Goal: Task Accomplishment & Management: Use online tool/utility

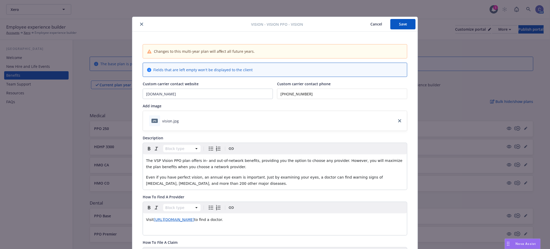
scroll to position [79, 0]
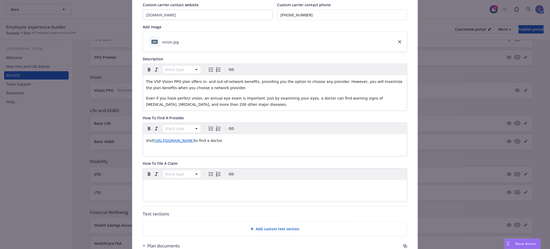
click at [292, 139] on p "Visit [URL][DOMAIN_NAME] to find a doctor." at bounding box center [275, 141] width 258 height 6
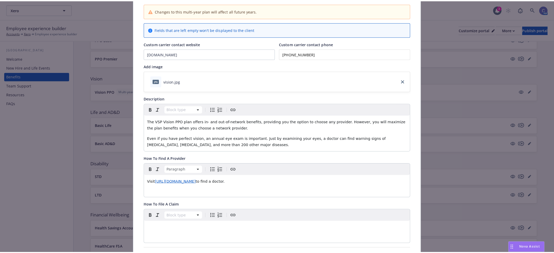
scroll to position [0, 0]
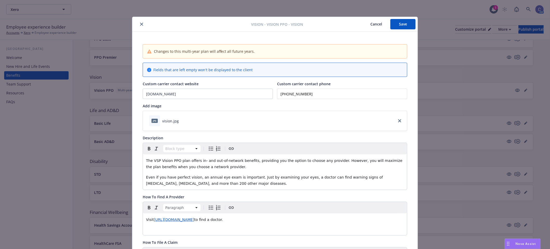
click at [378, 24] on button "Cancel" at bounding box center [376, 24] width 28 height 10
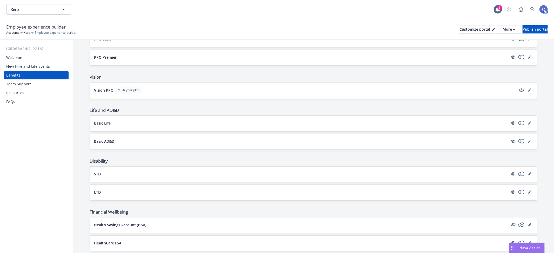
click at [71, 10] on div "Xero Xero" at bounding box center [250, 9] width 488 height 10
click at [61, 10] on icon "button" at bounding box center [64, 9] width 6 height 6
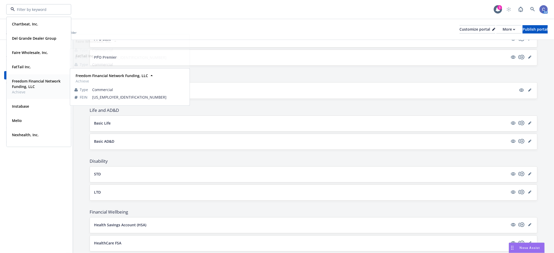
click at [35, 83] on strong "Freedom Financial Network Funding, LLC" at bounding box center [36, 84] width 49 height 10
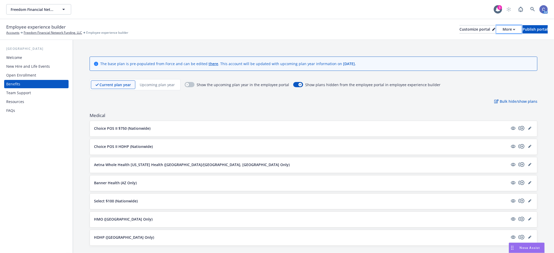
click at [503, 25] on div "More" at bounding box center [509, 29] width 13 height 8
click at [477, 41] on link "Copy preview link" at bounding box center [481, 41] width 47 height 10
click at [187, 86] on div "button" at bounding box center [188, 85] width 4 height 4
click at [497, 29] on button "More" at bounding box center [509, 29] width 25 height 8
click at [484, 51] on link "Copy portal link" at bounding box center [481, 51] width 47 height 10
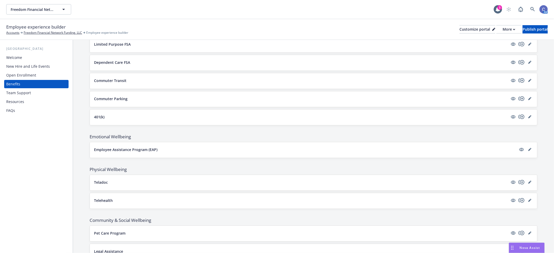
scroll to position [563, 0]
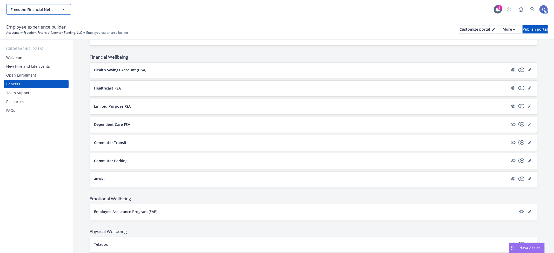
click at [62, 8] on icon "button" at bounding box center [64, 9] width 6 height 6
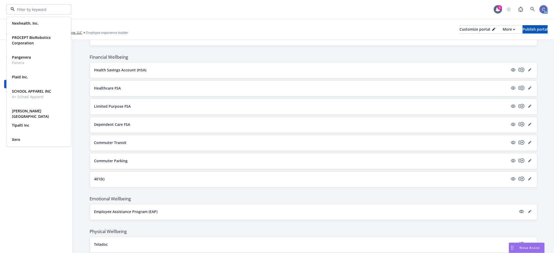
scroll to position [112, 0]
click at [25, 140] on div "Xero" at bounding box center [39, 140] width 58 height 8
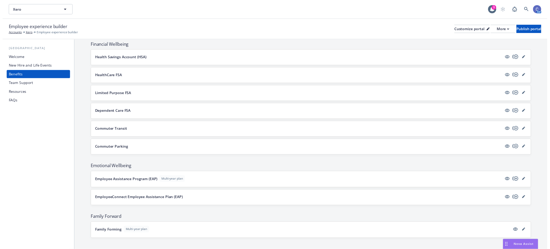
scroll to position [350, 0]
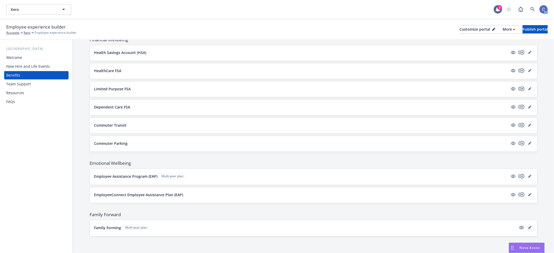
click at [529, 229] on icon "editPencil" at bounding box center [530, 227] width 3 height 3
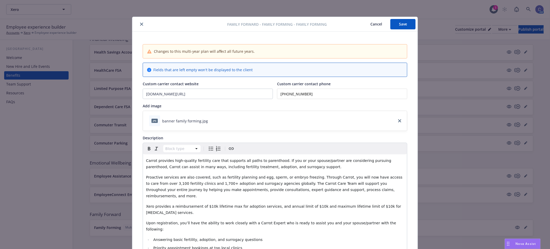
click at [372, 23] on button "Cancel" at bounding box center [376, 24] width 28 height 10
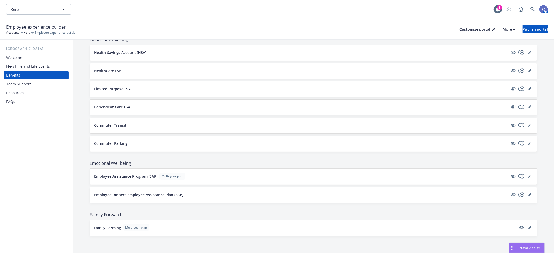
click at [47, 174] on div "USA Welcome New Hire and Life Events Benefits Team Support Resources FAQs" at bounding box center [36, 146] width 73 height 213
click at [529, 177] on icon "editPencil" at bounding box center [530, 176] width 3 height 3
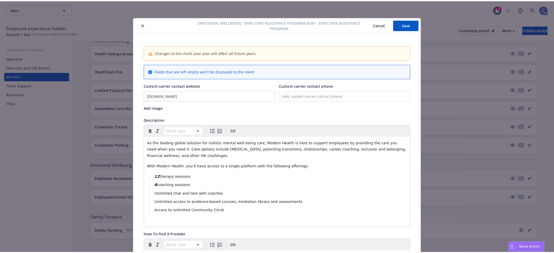
scroll to position [16, 0]
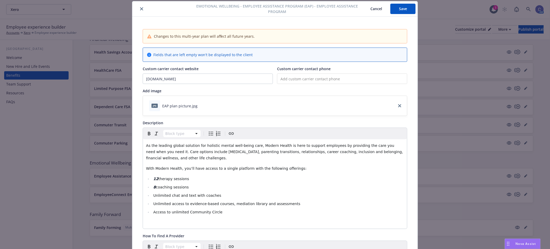
click at [158, 180] on span "therapy sessions" at bounding box center [173, 179] width 31 height 4
click at [156, 186] on span "coaching sessions" at bounding box center [172, 187] width 33 height 4
click at [156, 188] on span "6 coaching sessions" at bounding box center [174, 187] width 36 height 4
click at [158, 178] on span "6 therapy sessions" at bounding box center [175, 179] width 34 height 4
click at [399, 13] on button "Save" at bounding box center [402, 9] width 25 height 10
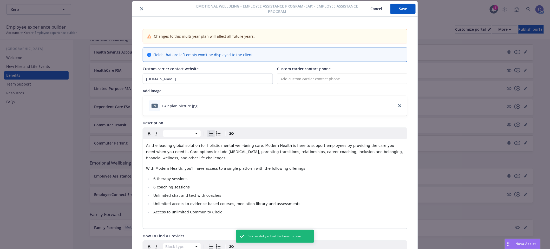
click at [371, 5] on button "Cancel" at bounding box center [376, 9] width 28 height 10
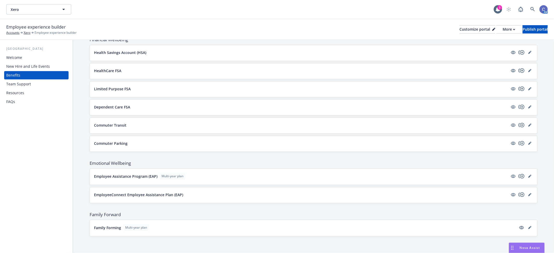
click at [17, 94] on div "Resources" at bounding box center [15, 93] width 18 height 8
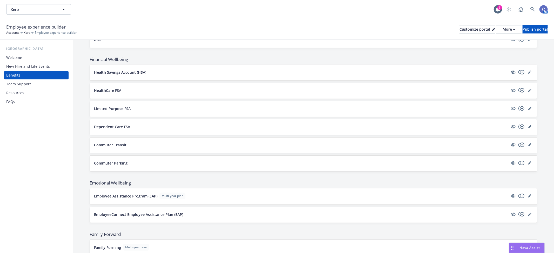
scroll to position [321, 0]
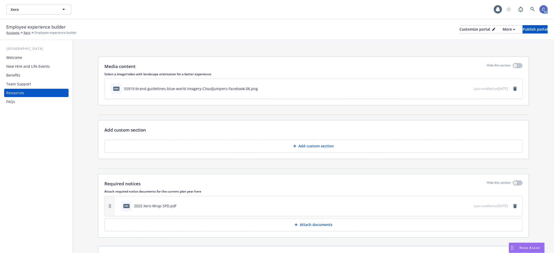
click at [24, 93] on div "Resources" at bounding box center [36, 93] width 60 height 8
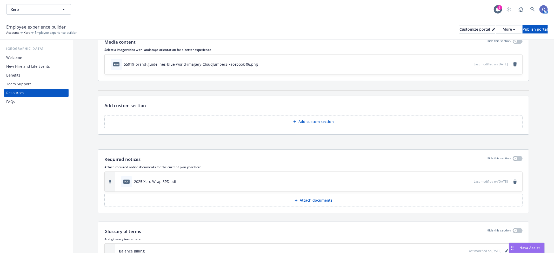
scroll to position [58, 0]
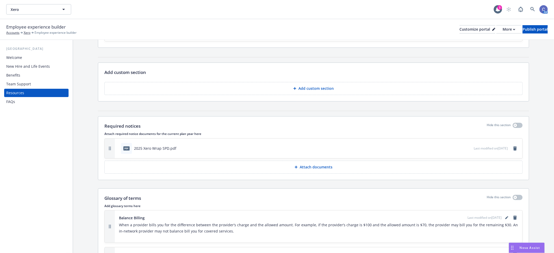
click at [323, 168] on p "Attach documents" at bounding box center [316, 167] width 33 height 5
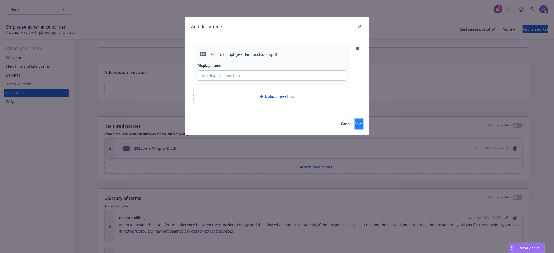
click at [355, 121] on button "Save" at bounding box center [359, 124] width 8 height 10
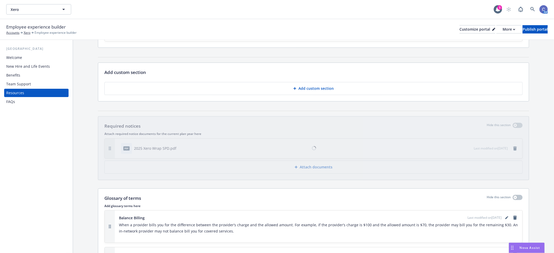
click at [10, 101] on div "FAQs" at bounding box center [10, 102] width 9 height 8
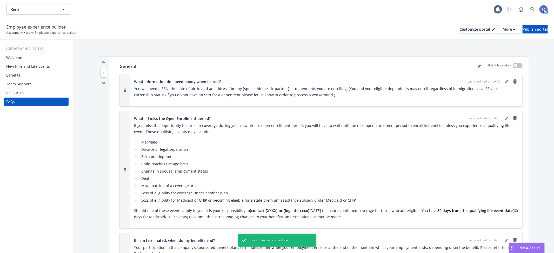
click at [16, 92] on div "Resources" at bounding box center [15, 93] width 18 height 8
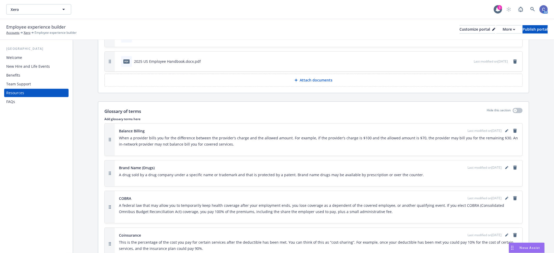
scroll to position [115, 0]
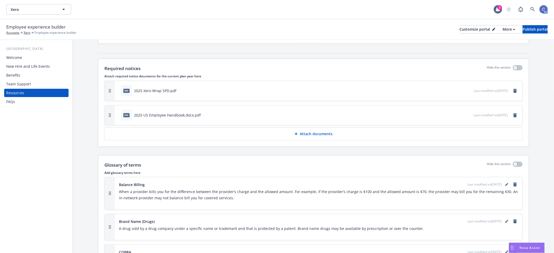
click at [315, 134] on p "Attach documents" at bounding box center [316, 134] width 33 height 5
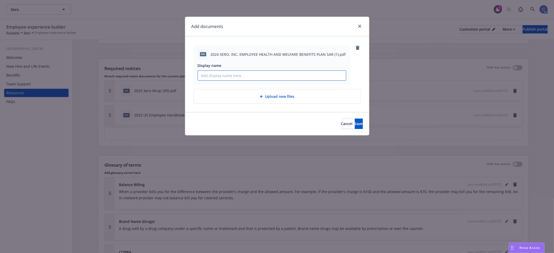
click at [285, 76] on input "Display name" at bounding box center [272, 76] width 148 height 10
type input "1"
click at [300, 72] on input "2024 SUmmary Annual" at bounding box center [272, 76] width 148 height 10
click at [214, 77] on input "2024 SUmmary Annual Report (SAR)" at bounding box center [272, 76] width 148 height 10
type input "2024 Summary Annual Report (SAR)"
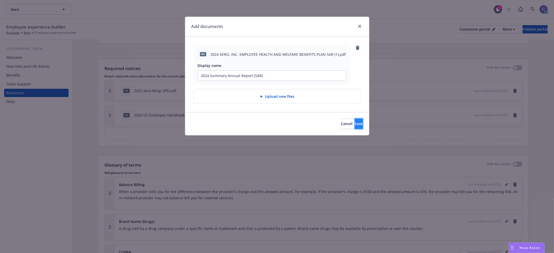
click at [359, 123] on button "Save" at bounding box center [359, 124] width 8 height 10
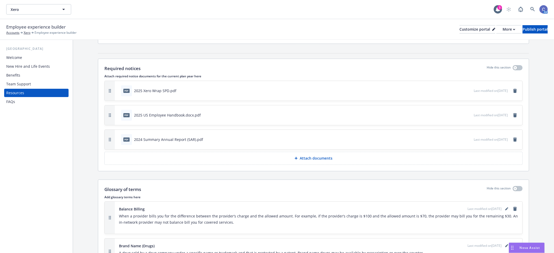
click at [29, 85] on div "Team Support" at bounding box center [18, 84] width 25 height 8
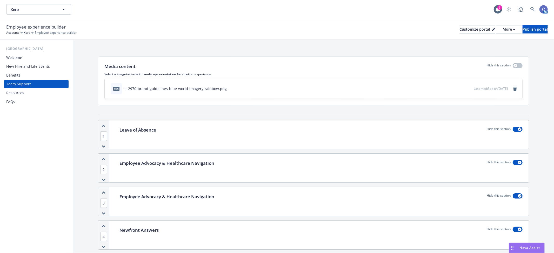
click at [16, 71] on div "Benefits" at bounding box center [13, 75] width 14 height 8
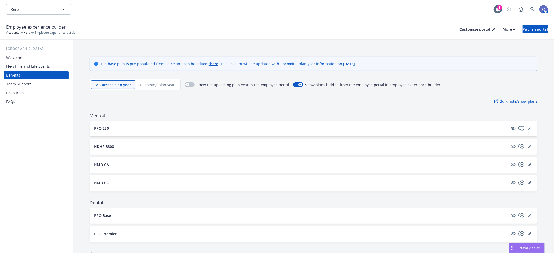
click at [24, 64] on div "New Hire and Life Events" at bounding box center [28, 66] width 44 height 8
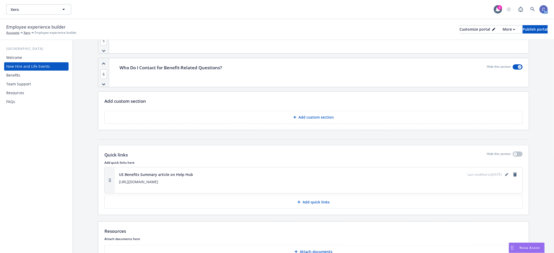
scroll to position [520, 0]
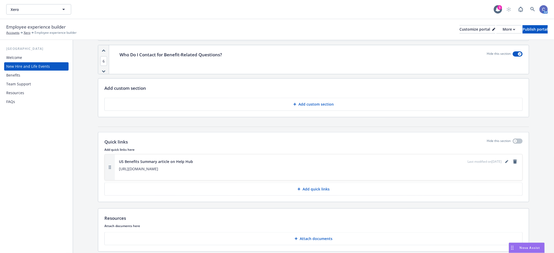
click at [514, 162] on icon "remove" at bounding box center [516, 162] width 4 height 4
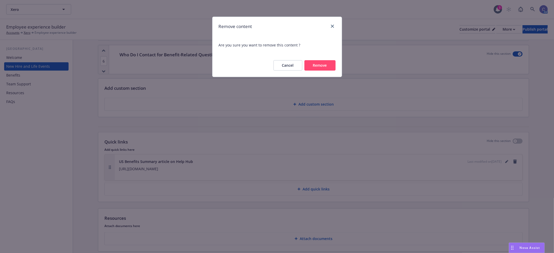
click at [313, 67] on button "Remove" at bounding box center [320, 65] width 31 height 10
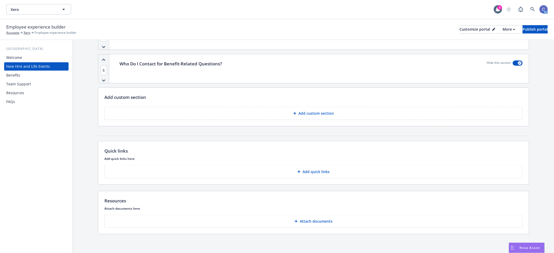
click at [318, 219] on p "Attach documents" at bounding box center [316, 221] width 33 height 5
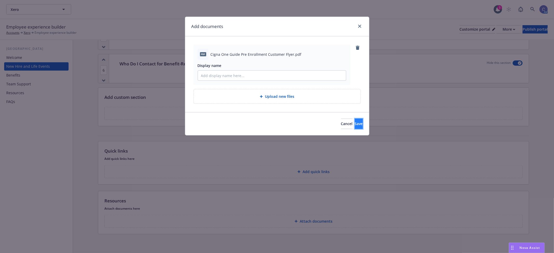
click at [355, 121] on button "Save" at bounding box center [359, 124] width 8 height 10
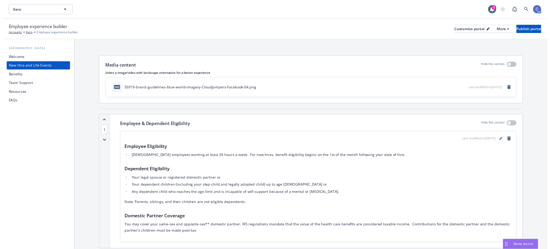
scroll to position [0, 0]
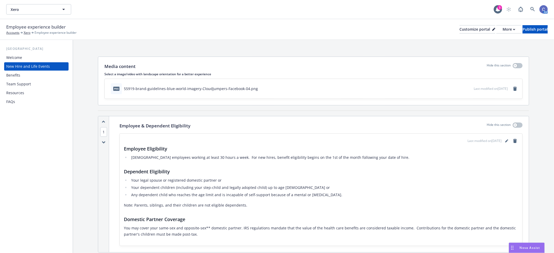
click at [13, 74] on div "Benefits" at bounding box center [13, 75] width 14 height 8
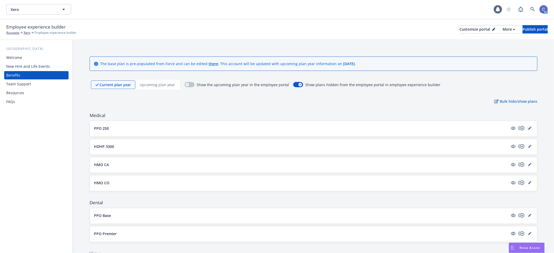
click at [527, 126] on link "editPencil" at bounding box center [530, 128] width 6 height 6
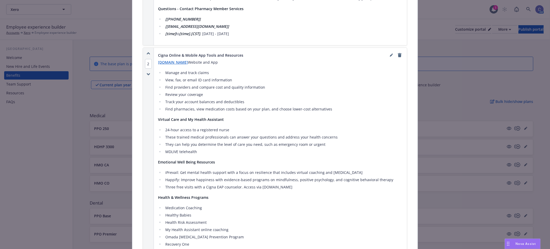
scroll to position [929, 0]
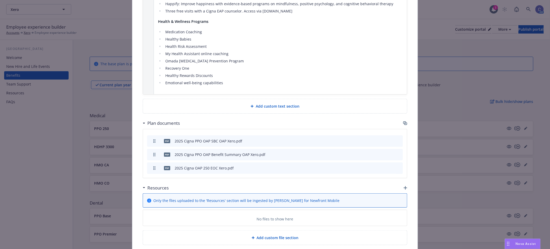
click at [287, 235] on span "Add custom file section" at bounding box center [278, 237] width 42 height 5
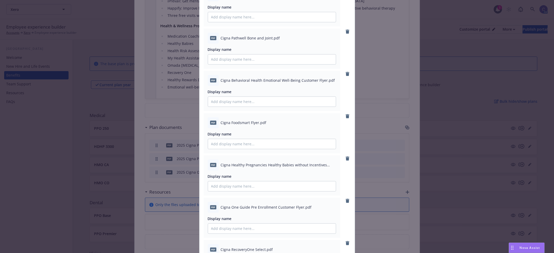
scroll to position [518, 0]
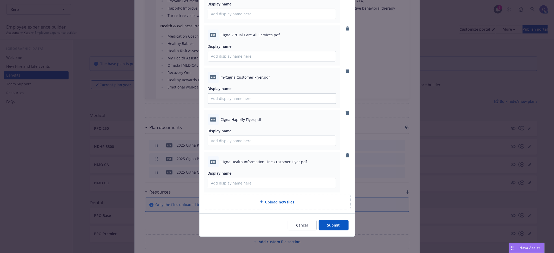
click at [303, 224] on button "Cancel" at bounding box center [302, 225] width 29 height 10
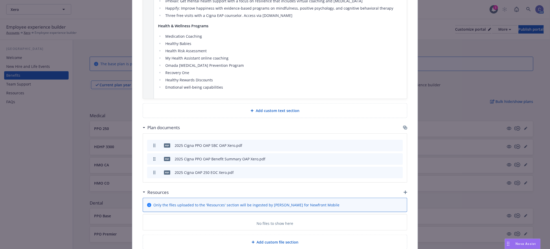
click at [404, 191] on icon "button" at bounding box center [406, 193] width 4 height 4
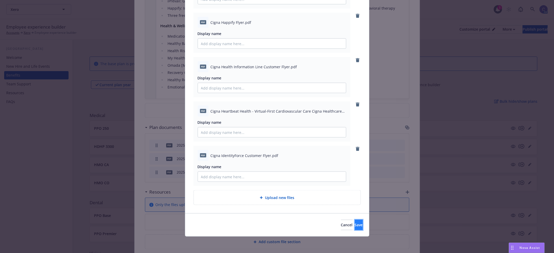
click at [355, 226] on span "Save" at bounding box center [359, 225] width 8 height 5
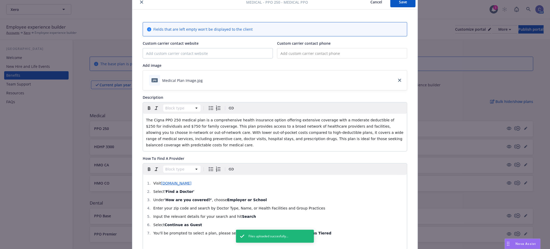
scroll to position [0, 0]
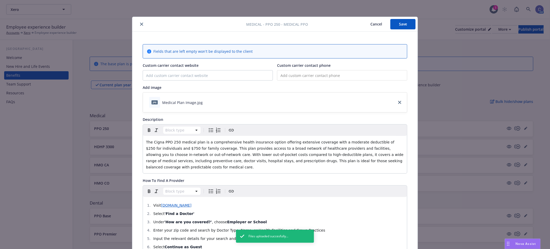
click at [399, 23] on button "Save" at bounding box center [402, 24] width 25 height 10
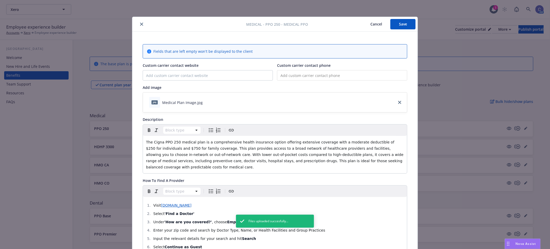
click at [370, 24] on button "Cancel" at bounding box center [376, 24] width 28 height 10
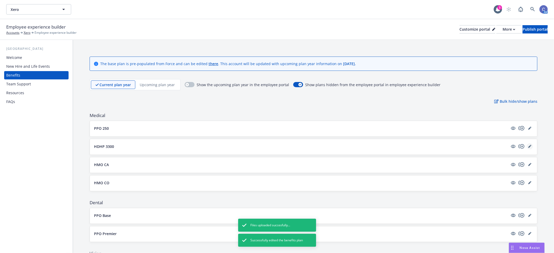
click at [529, 145] on icon "editPencil" at bounding box center [530, 146] width 3 height 3
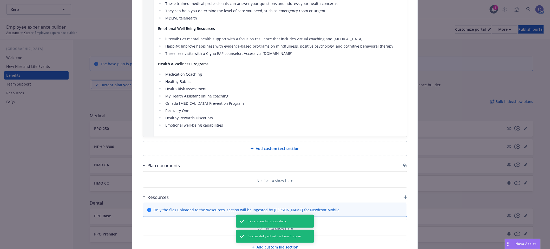
scroll to position [931, 0]
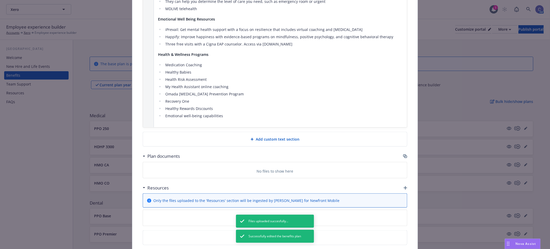
click at [404, 186] on icon "button" at bounding box center [406, 188] width 4 height 4
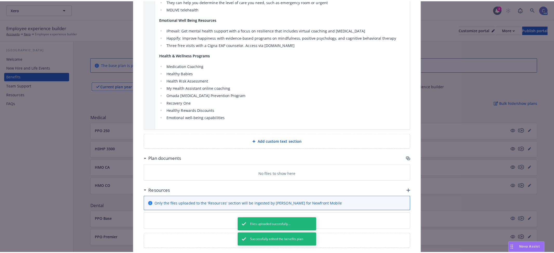
scroll to position [927, 0]
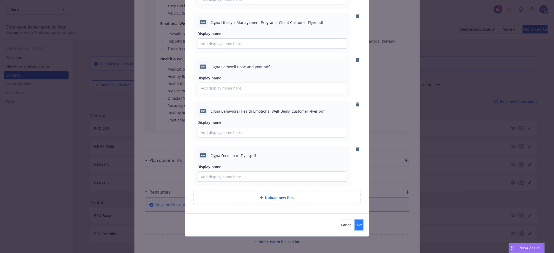
click at [355, 225] on span "Save" at bounding box center [359, 225] width 8 height 5
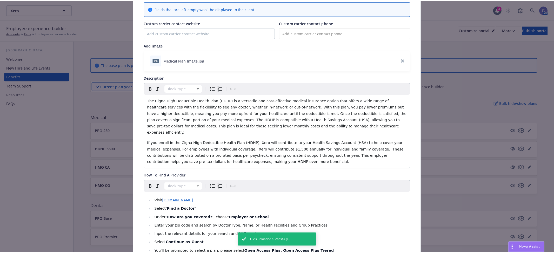
scroll to position [0, 0]
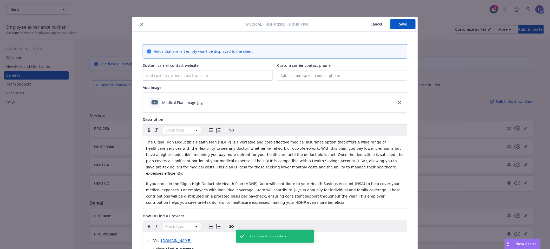
click at [398, 30] on div "Medical - HDHP 3300 - HDHP PPO Cancel Save" at bounding box center [274, 24] width 285 height 15
click at [401, 24] on button "Save" at bounding box center [402, 24] width 25 height 10
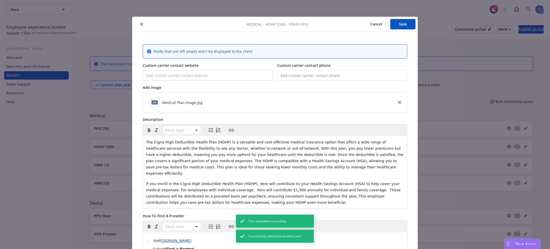
click at [375, 27] on button "Cancel" at bounding box center [376, 24] width 28 height 10
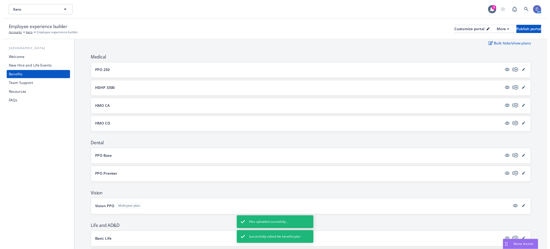
scroll to position [87, 0]
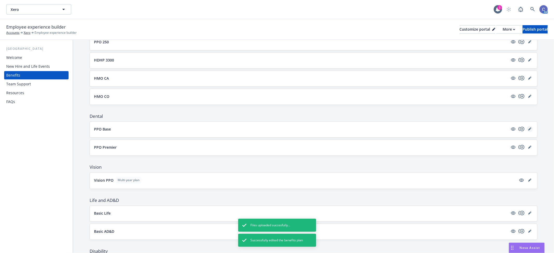
click at [531, 128] on icon "editPencil" at bounding box center [531, 128] width 1 height 1
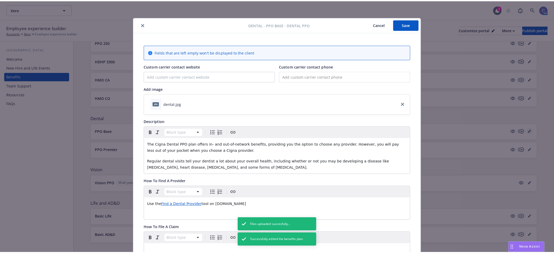
scroll to position [16, 0]
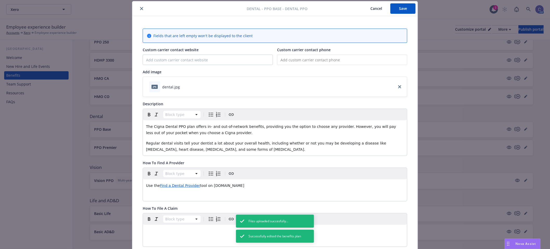
click at [375, 10] on button "Cancel" at bounding box center [376, 8] width 28 height 10
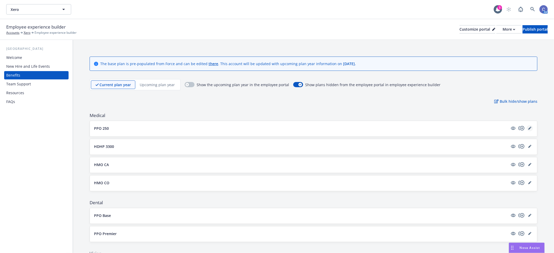
click at [529, 129] on icon "editPencil" at bounding box center [530, 128] width 3 height 3
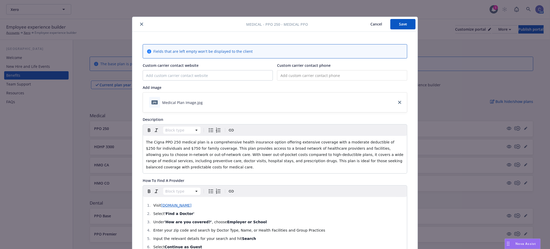
scroll to position [16, 0]
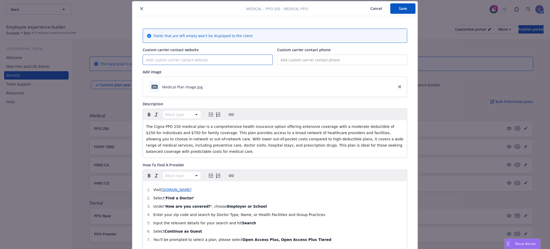
click at [196, 61] on input "Custom carrier contact website" at bounding box center [208, 60] width 130 height 10
drag, startPoint x: 397, startPoint y: 9, endPoint x: 398, endPoint y: 11, distance: 2.8
click at [397, 9] on button "Save" at bounding box center [402, 8] width 25 height 10
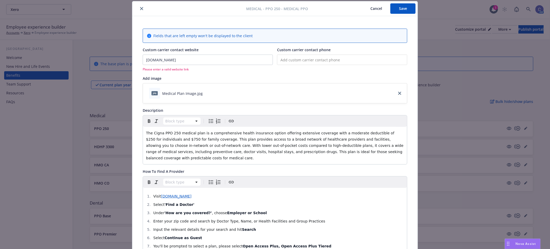
click at [404, 16] on div "Medical - PPO 250 - Medical PPO Cancel Save" at bounding box center [274, 8] width 285 height 15
click at [403, 6] on button "Save" at bounding box center [402, 8] width 25 height 10
click at [181, 59] on input "www.mycigna.com" at bounding box center [208, 60] width 130 height 10
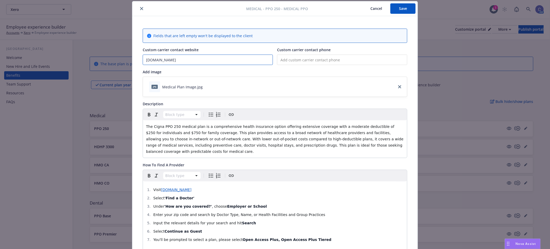
type input "www.mycigna.com"
click at [400, 6] on button "Save" at bounding box center [402, 8] width 25 height 10
click at [367, 11] on button "Cancel" at bounding box center [376, 8] width 28 height 10
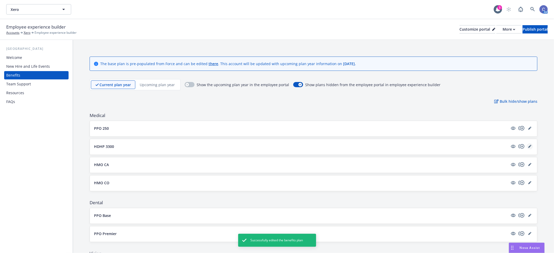
click at [529, 147] on icon "editPencil" at bounding box center [530, 146] width 3 height 3
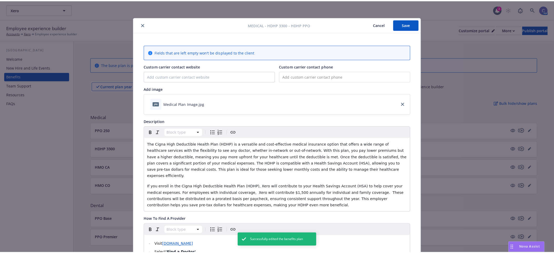
scroll to position [16, 0]
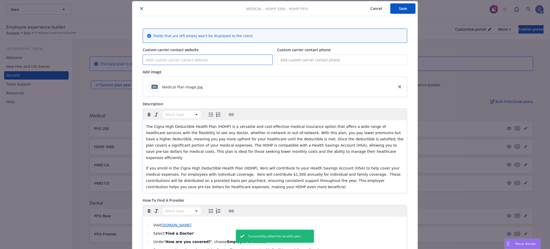
click at [193, 61] on input "Custom carrier contact website" at bounding box center [208, 60] width 130 height 10
paste input "www.mycigna.com"
type input "www.mycigna.com"
click at [403, 8] on button "Save" at bounding box center [402, 8] width 25 height 10
click at [365, 11] on button "Cancel" at bounding box center [376, 8] width 28 height 10
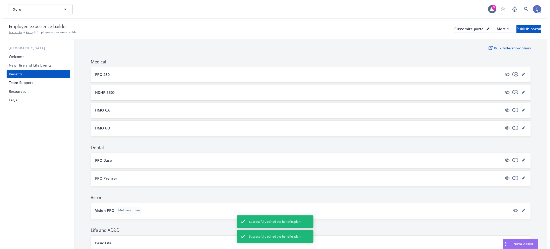
scroll to position [58, 0]
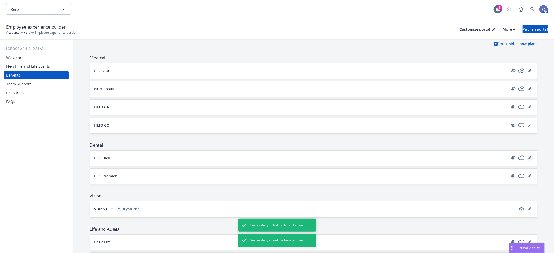
click at [529, 159] on icon "editPencil" at bounding box center [530, 158] width 3 height 3
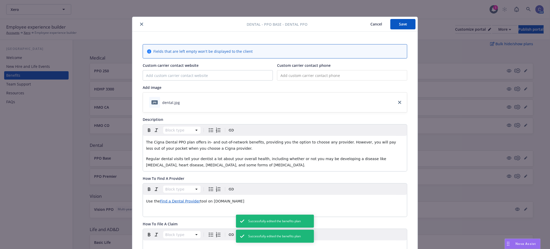
scroll to position [16, 0]
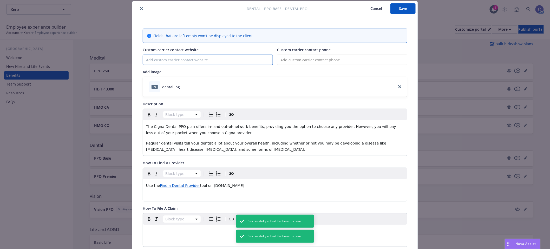
click at [176, 56] on input "Custom carrier contact website" at bounding box center [208, 60] width 130 height 10
paste input "www.mycigna.com"
type input "www.mycigna.com"
click at [402, 8] on button "Save" at bounding box center [402, 8] width 25 height 10
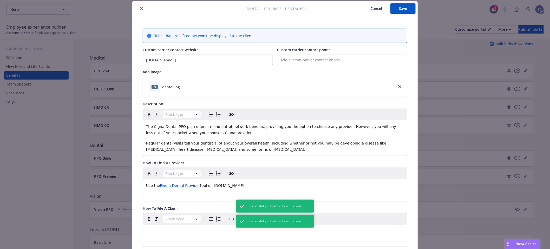
click at [381, 13] on button "Cancel" at bounding box center [376, 8] width 28 height 10
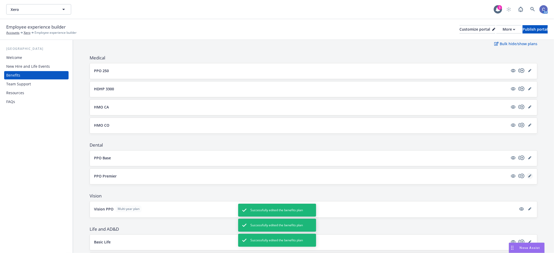
click at [531, 175] on icon "editPencil" at bounding box center [531, 175] width 1 height 1
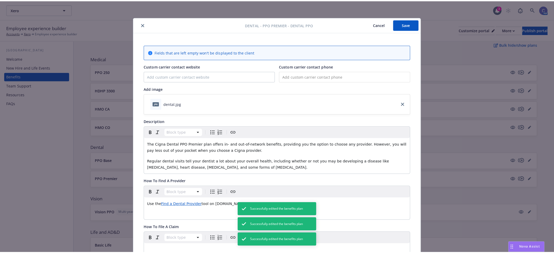
scroll to position [16, 0]
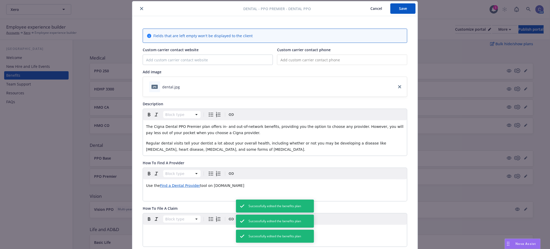
click at [238, 54] on div "Custom carrier contact website" at bounding box center [208, 56] width 130 height 18
click at [238, 60] on input "Custom carrier contact website" at bounding box center [208, 60] width 130 height 10
paste input "www.mycigna.com"
type input "www.mycigna.com"
click at [399, 9] on button "Save" at bounding box center [402, 8] width 25 height 10
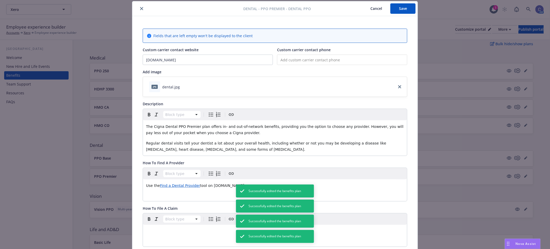
drag, startPoint x: 371, startPoint y: 9, endPoint x: 373, endPoint y: 11, distance: 2.8
click at [372, 9] on button "Cancel" at bounding box center [376, 8] width 28 height 10
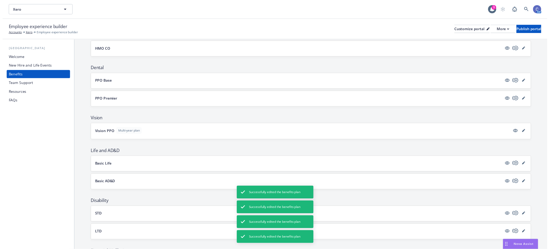
scroll to position [144, 0]
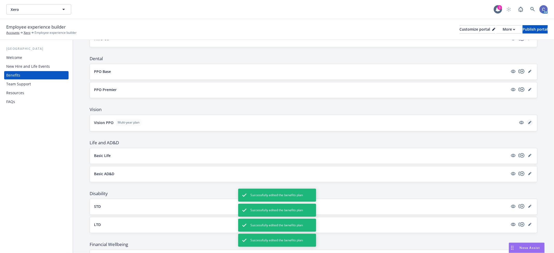
click at [527, 124] on link "editPencil" at bounding box center [530, 123] width 6 height 6
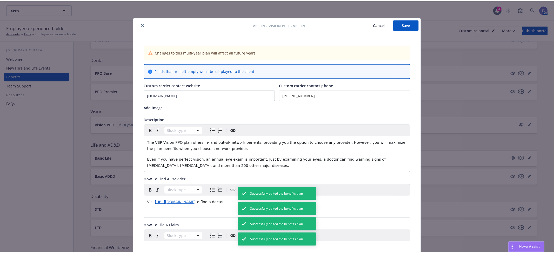
scroll to position [16, 0]
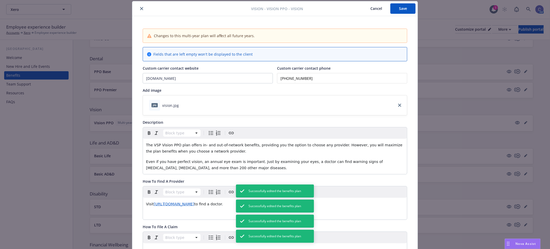
click at [377, 9] on button "Cancel" at bounding box center [376, 8] width 28 height 10
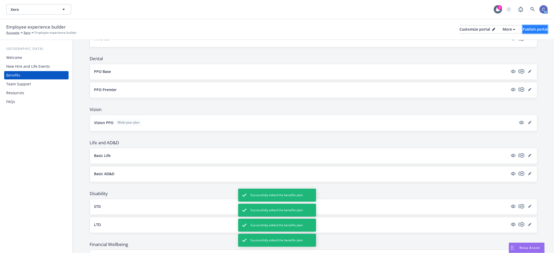
click at [528, 29] on div "Publish portal" at bounding box center [535, 29] width 25 height 8
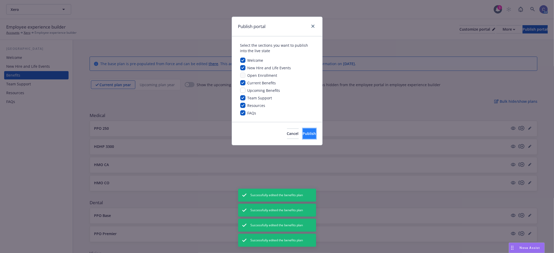
click at [303, 134] on span "Publish" at bounding box center [309, 133] width 13 height 5
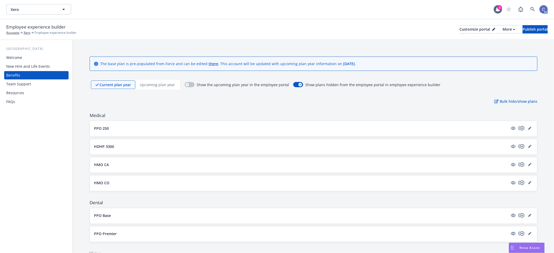
click at [11, 101] on div "FAQs" at bounding box center [10, 102] width 9 height 8
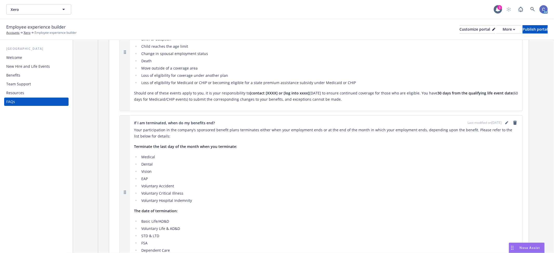
scroll to position [144, 0]
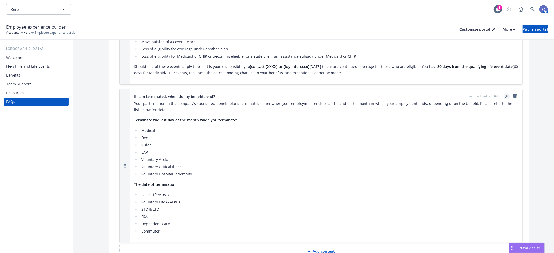
click at [504, 98] on link "editPencil" at bounding box center [507, 96] width 6 height 6
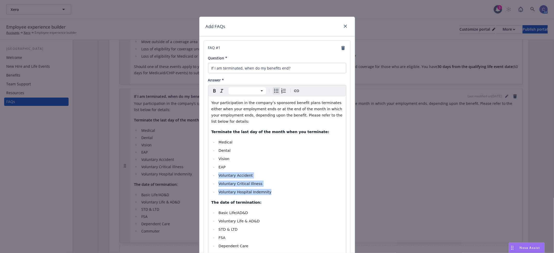
drag, startPoint x: 274, startPoint y: 193, endPoint x: 206, endPoint y: 178, distance: 69.7
click at [206, 178] on div "FAQ # 1 Question * If I am terminated, when do my benefits end? Answer * Paragr…" at bounding box center [277, 158] width 147 height 235
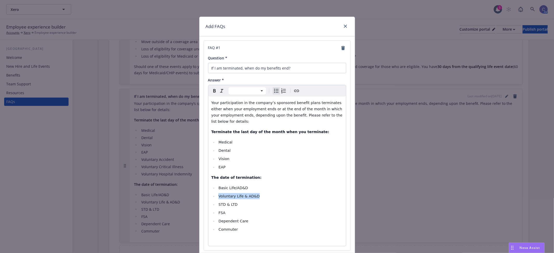
drag, startPoint x: 259, startPoint y: 197, endPoint x: 191, endPoint y: 193, distance: 67.7
click at [191, 193] on div "Add FAQs FAQ # 1 Question * If I am terminated, when do my benefits end? Answer…" at bounding box center [277, 126] width 554 height 253
drag, startPoint x: 231, startPoint y: 168, endPoint x: 201, endPoint y: 165, distance: 30.0
click at [201, 165] on div "FAQ # 1 Question * If I am terminated, when do my benefits end? Answer * Paragr…" at bounding box center [277, 141] width 155 height 211
select select "paragraph"
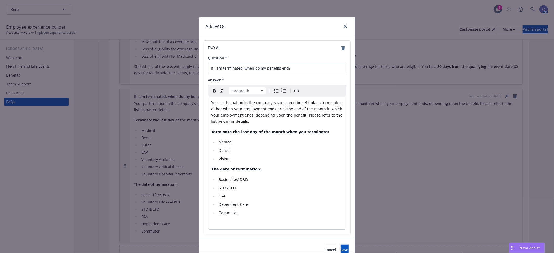
select select
click at [247, 213] on li "Commuter" at bounding box center [280, 213] width 126 height 6
click at [248, 180] on li "Basic Life/AD&D" at bounding box center [280, 180] width 126 height 6
click at [236, 190] on li "STD & LTD" at bounding box center [280, 188] width 126 height 6
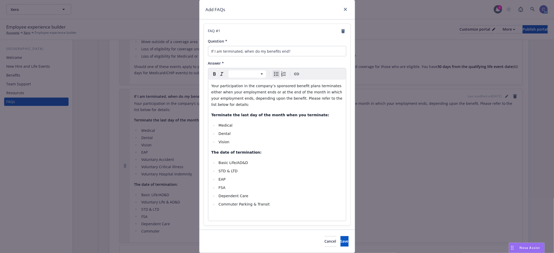
scroll to position [33, 0]
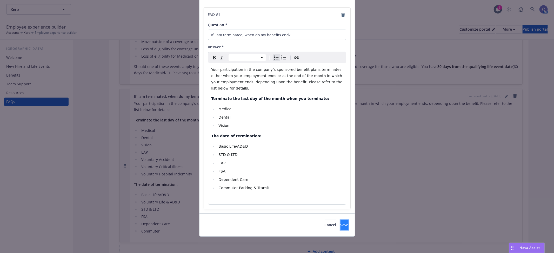
click at [341, 225] on button "Save" at bounding box center [345, 225] width 8 height 10
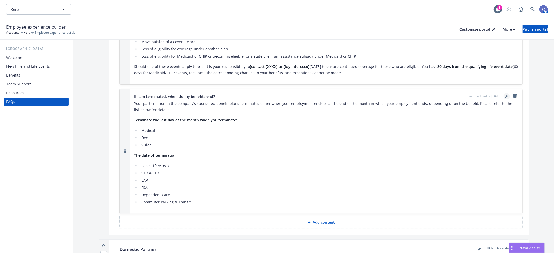
click at [504, 97] on link "editPencil" at bounding box center [507, 96] width 6 height 6
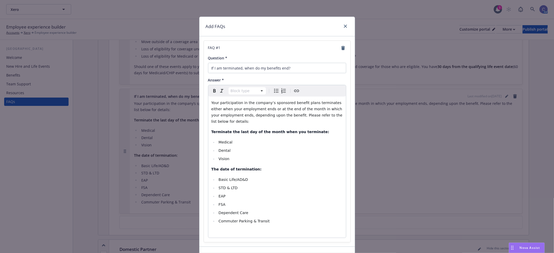
select select
click at [228, 195] on li "EAP" at bounding box center [280, 196] width 126 height 6
click at [241, 197] on li "Lincoln EAP" at bounding box center [280, 196] width 126 height 6
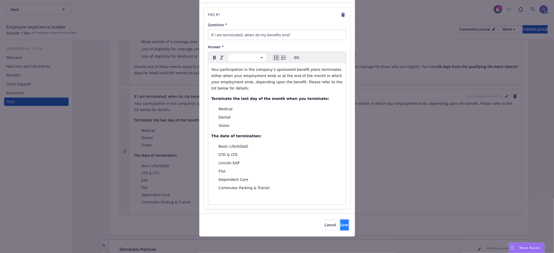
click at [341, 222] on button "Save" at bounding box center [345, 225] width 8 height 10
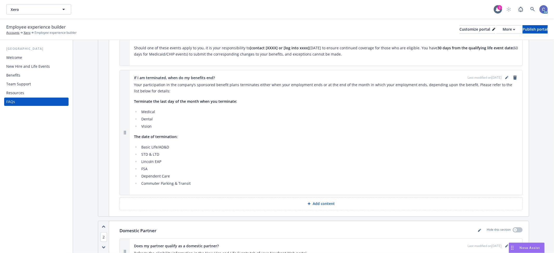
scroll to position [173, 0]
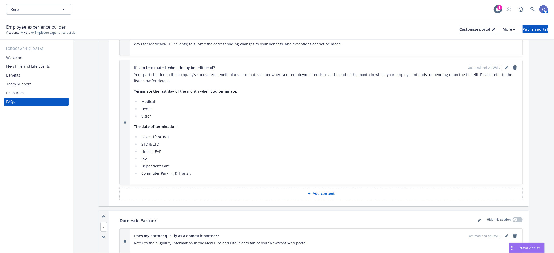
click at [69, 161] on div "USA Welcome New Hire and Life Events Benefits Team Support Resources FAQs" at bounding box center [36, 146] width 73 height 213
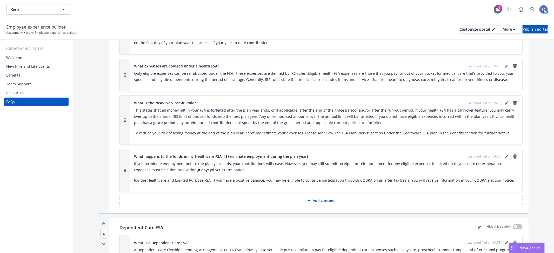
scroll to position [722, 0]
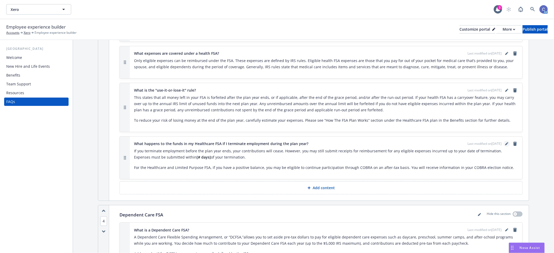
click at [506, 142] on icon "editPencil" at bounding box center [507, 143] width 3 height 3
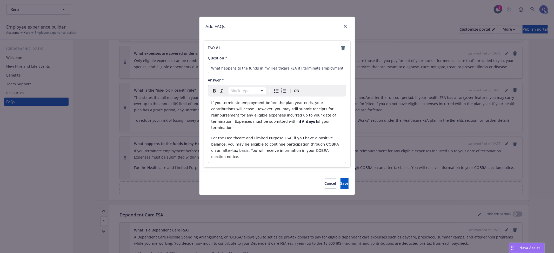
select select "paragraph"
click at [238, 120] on span "of your termination." at bounding box center [272, 125] width 120 height 10
drag, startPoint x: 237, startPoint y: 122, endPoint x: 221, endPoint y: 124, distance: 15.7
click at [221, 124] on p "If you terminate employment before the plan year ends, your contributions will …" at bounding box center [278, 115] width 132 height 31
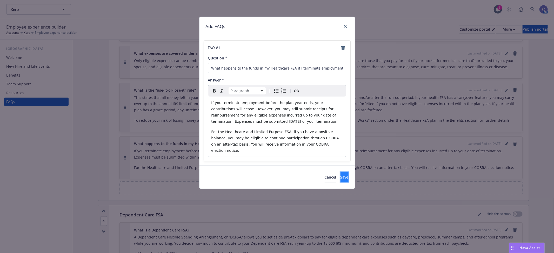
click at [346, 173] on button "Save" at bounding box center [345, 177] width 8 height 10
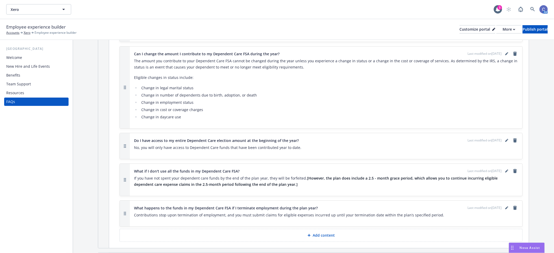
scroll to position [1069, 0]
click at [506, 168] on icon "editPencil" at bounding box center [507, 169] width 3 height 3
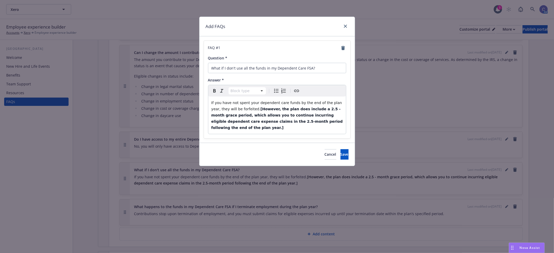
select select "paragraph"
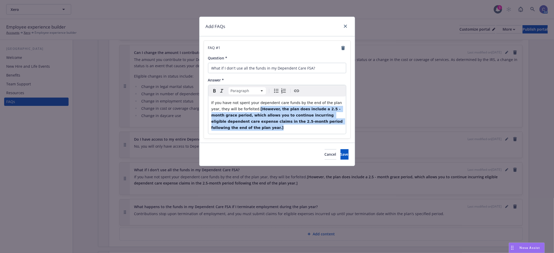
drag, startPoint x: 336, startPoint y: 122, endPoint x: 237, endPoint y: 111, distance: 99.0
click at [237, 111] on p "If you have not spent your dependent care funds by the end of the plan year, th…" at bounding box center [278, 115] width 132 height 31
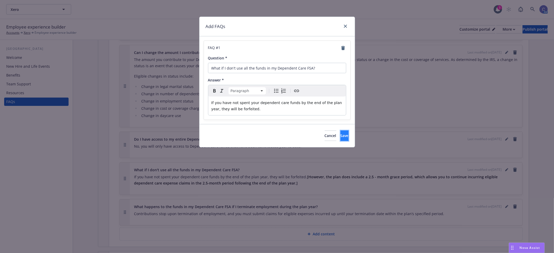
click at [341, 134] on span "Save" at bounding box center [345, 135] width 8 height 5
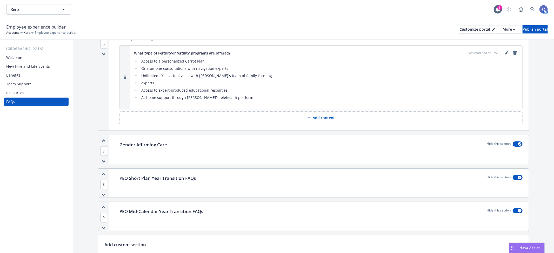
scroll to position [2339, 0]
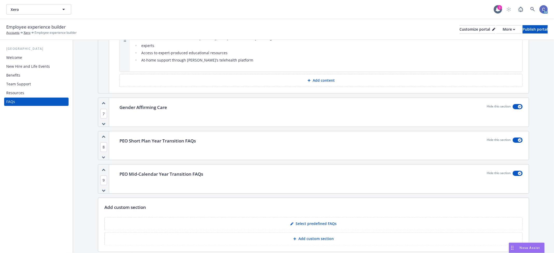
scroll to position [2390, 0]
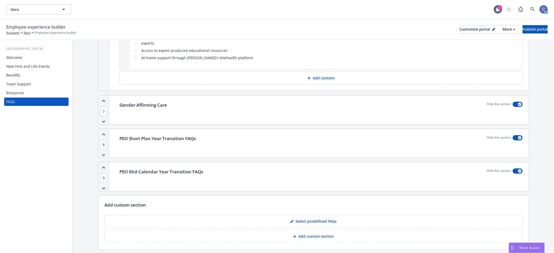
click at [22, 60] on div "Welcome" at bounding box center [36, 58] width 60 height 8
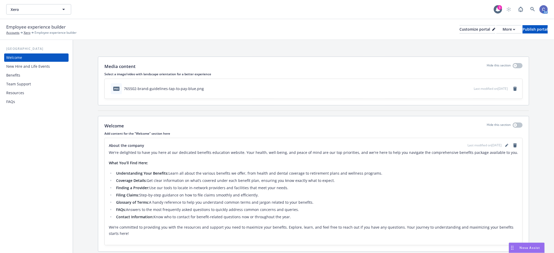
click at [23, 64] on div "New Hire and Life Events" at bounding box center [28, 66] width 44 height 8
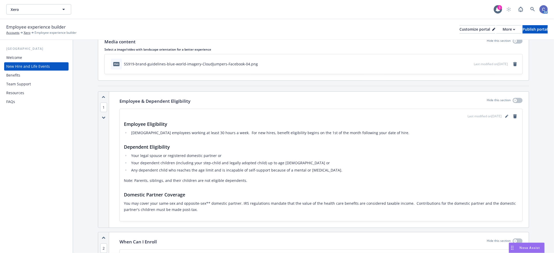
scroll to position [58, 0]
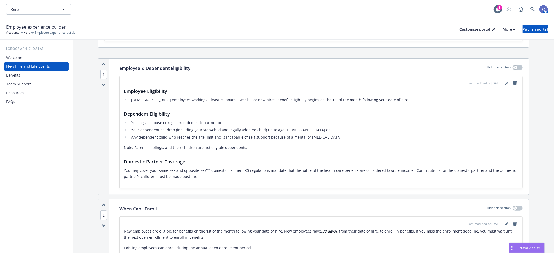
click at [17, 99] on div "FAQs" at bounding box center [36, 102] width 60 height 8
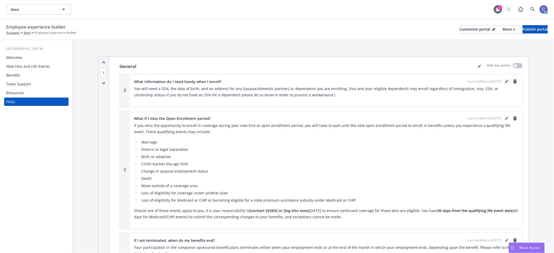
click at [504, 83] on link "editPencil" at bounding box center [507, 82] width 6 height 6
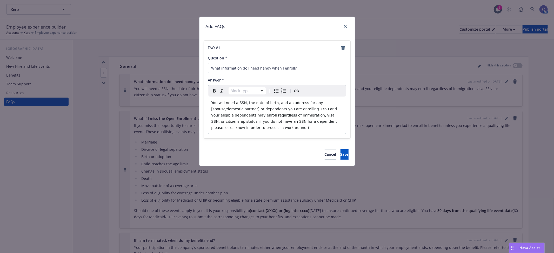
select select "paragraph"
click at [312, 103] on span "You will need a SSN, the date of birth, and an address for any [spouse/domestic…" at bounding box center [275, 115] width 127 height 29
click at [225, 108] on span "You will need a SSN, the date of birth, and an address for any spouse/domestic …" at bounding box center [275, 115] width 127 height 29
click at [341, 152] on button "Save" at bounding box center [345, 154] width 8 height 10
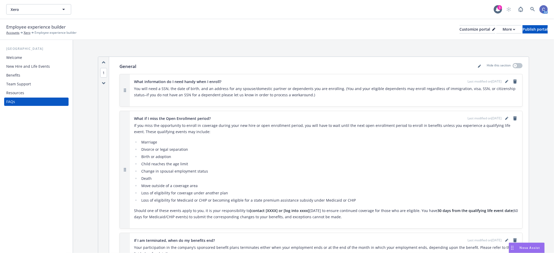
scroll to position [29, 0]
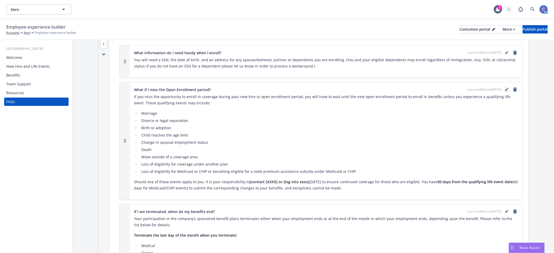
click at [506, 89] on icon "editPencil" at bounding box center [507, 89] width 3 height 3
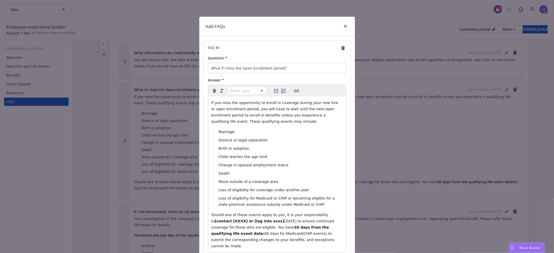
select select "paragraph"
click at [315, 214] on span "Should one of these events apply to you, it is your responsibility to" at bounding box center [271, 218] width 118 height 10
click at [268, 221] on span "[DATE] to ensure continued coverage for those who are eligible. You have" at bounding box center [270, 224] width 117 height 10
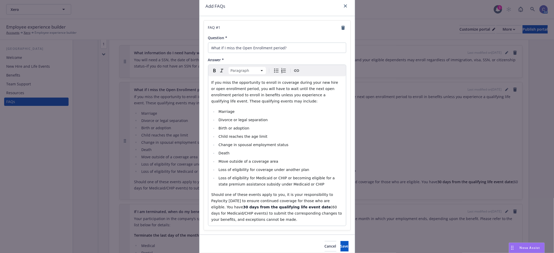
scroll to position [42, 0]
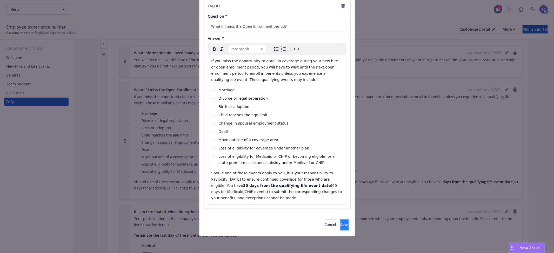
click at [341, 227] on button "Save" at bounding box center [345, 225] width 8 height 10
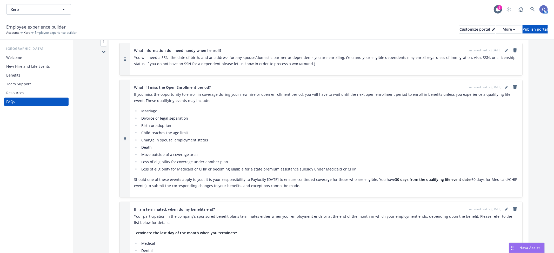
scroll to position [29, 0]
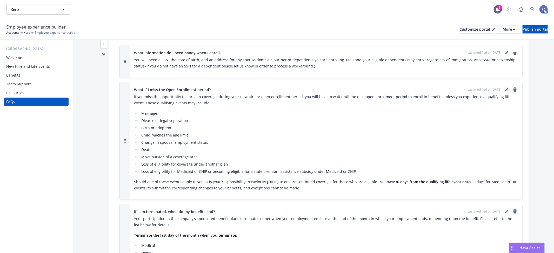
click at [506, 90] on icon "editPencil" at bounding box center [507, 89] width 3 height 3
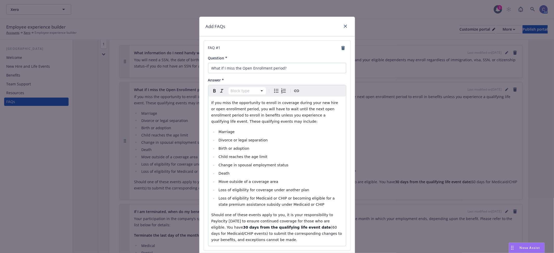
select select "paragraph"
drag, startPoint x: 284, startPoint y: 227, endPoint x: 180, endPoint y: 228, distance: 103.5
click at [180, 228] on div "Add FAQs FAQ # 1 Question * What if I miss the Open Enrollment period? Answer *…" at bounding box center [277, 126] width 554 height 253
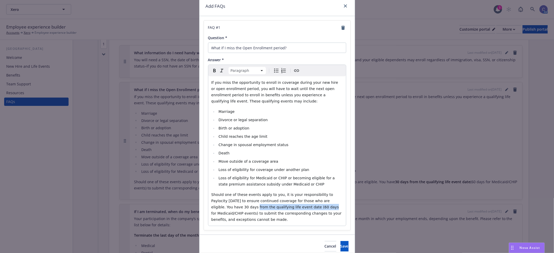
scroll to position [42, 0]
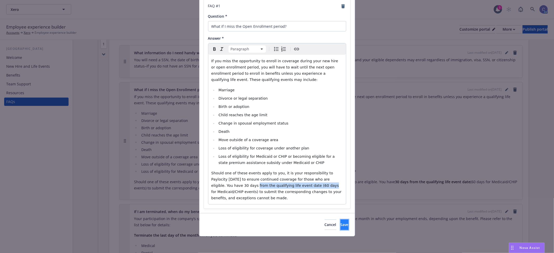
click at [342, 225] on button "Save" at bounding box center [345, 225] width 8 height 10
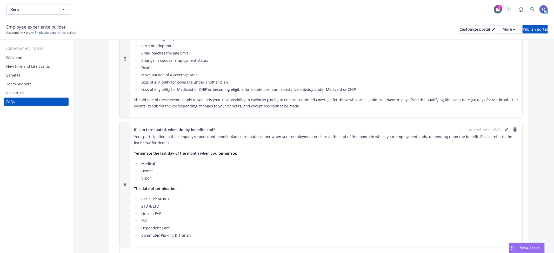
scroll to position [115, 0]
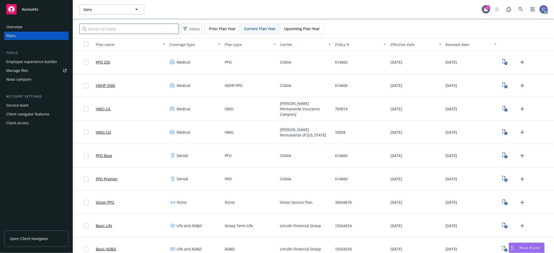
click at [137, 29] on input "Search by name" at bounding box center [129, 29] width 100 height 10
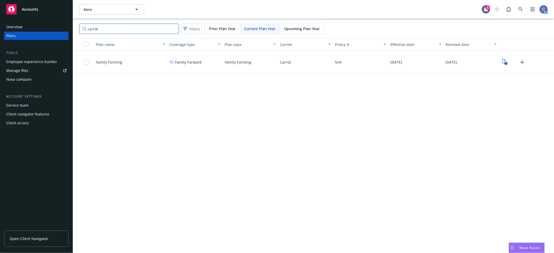
type input "carrot"
click at [511, 60] on div "1" at bounding box center [513, 62] width 25 height 8
click at [506, 61] on icon "View Plan Documents" at bounding box center [504, 61] width 3 height 4
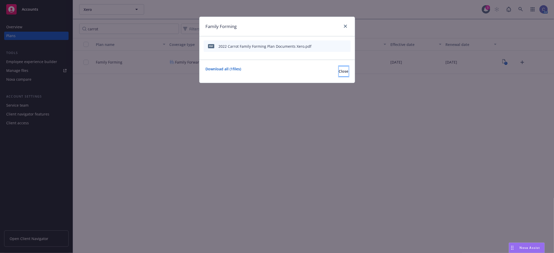
click at [339, 75] on button "Close" at bounding box center [344, 71] width 10 height 10
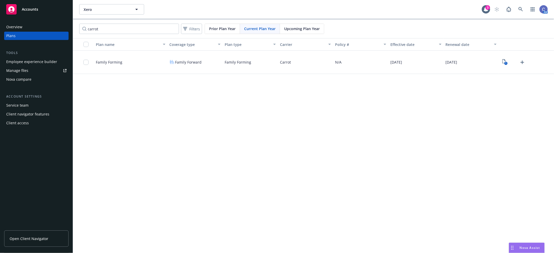
click at [25, 72] on div "Manage files" at bounding box center [17, 71] width 22 height 8
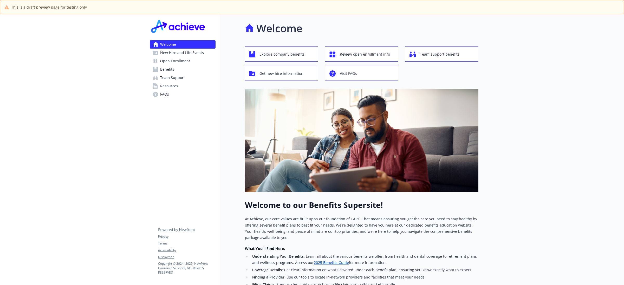
click at [172, 70] on span "Benefits" at bounding box center [167, 69] width 14 height 8
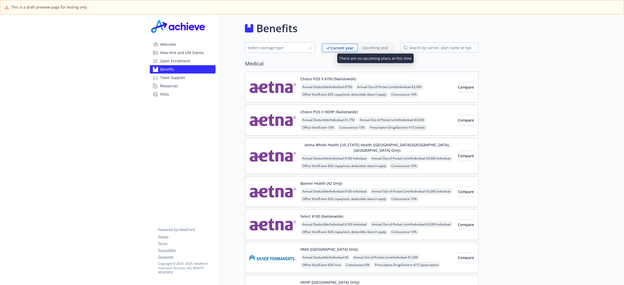
click at [367, 49] on p "Upcoming year" at bounding box center [375, 47] width 26 height 5
click at [368, 47] on p "Upcoming year" at bounding box center [375, 47] width 26 height 5
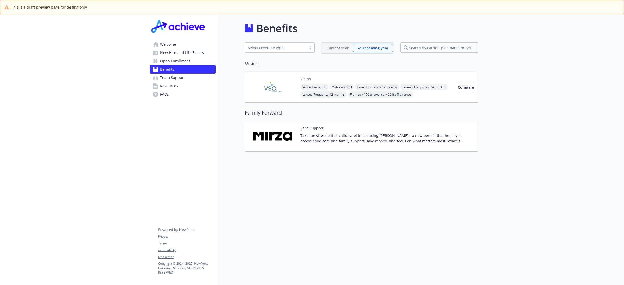
click at [315, 128] on button "Care Support" at bounding box center [311, 127] width 23 height 5
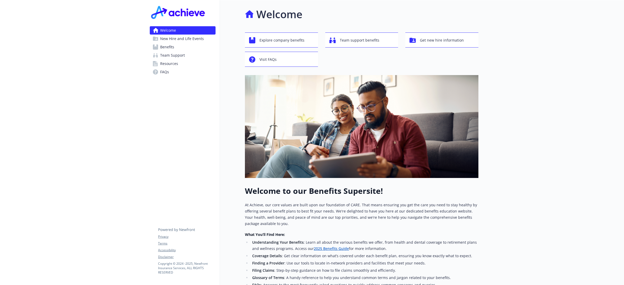
click at [184, 49] on link "Benefits" at bounding box center [183, 47] width 66 height 8
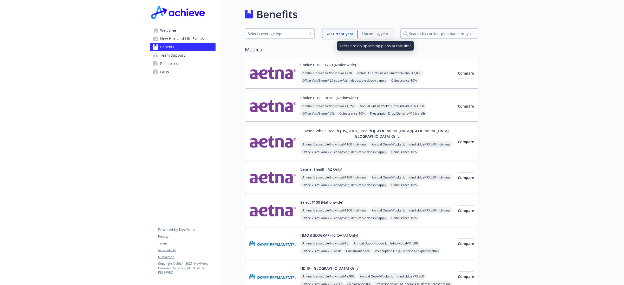
click at [374, 34] on p "Upcoming year" at bounding box center [375, 33] width 26 height 5
click at [380, 34] on p "Upcoming year" at bounding box center [375, 33] width 26 height 5
click at [368, 31] on p "Upcoming year" at bounding box center [375, 33] width 26 height 5
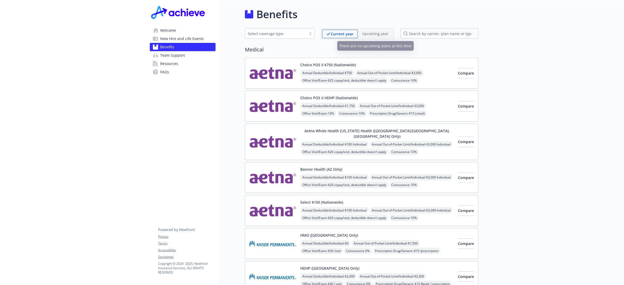
click at [369, 35] on p "Upcoming year" at bounding box center [375, 33] width 26 height 5
click at [377, 36] on p "Upcoming year" at bounding box center [375, 33] width 26 height 5
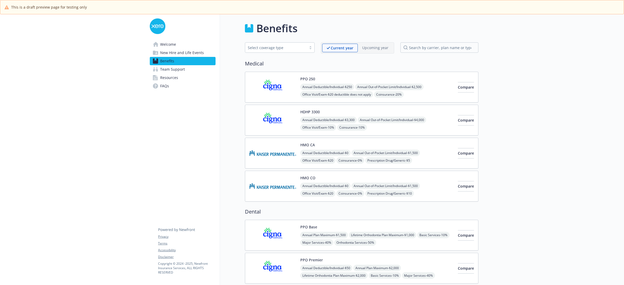
click at [276, 88] on img at bounding box center [272, 87] width 47 height 22
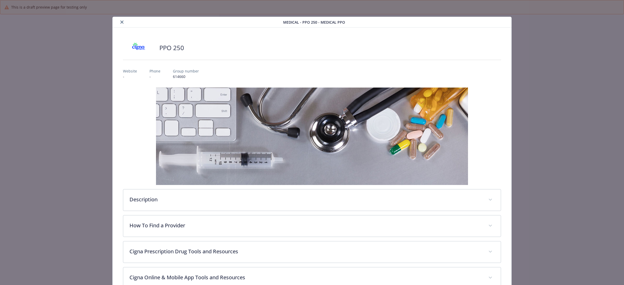
click at [120, 20] on button "close" at bounding box center [122, 22] width 6 height 6
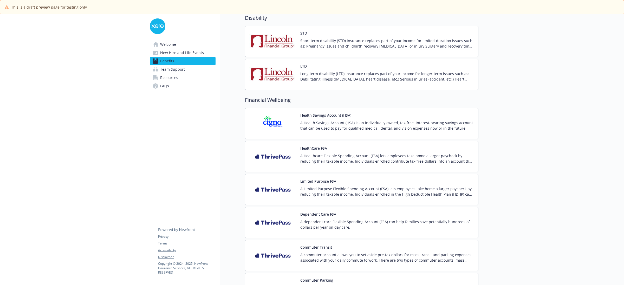
click at [345, 158] on p "A Healthcare Flexible Spending Account (FSA) lets employees take home a larger …" at bounding box center [387, 158] width 174 height 11
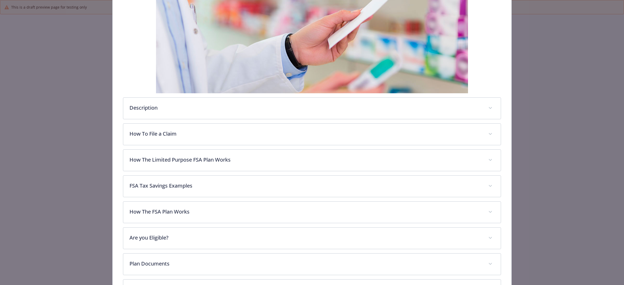
scroll to position [145, 0]
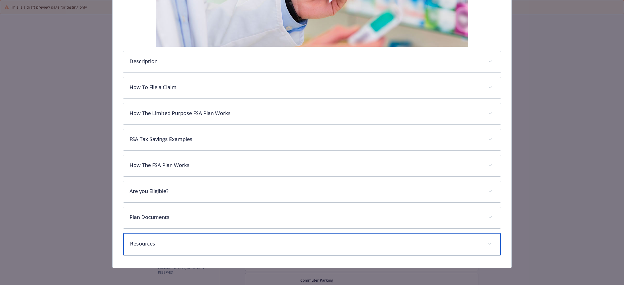
click at [279, 249] on div "Resources" at bounding box center [311, 244] width 377 height 22
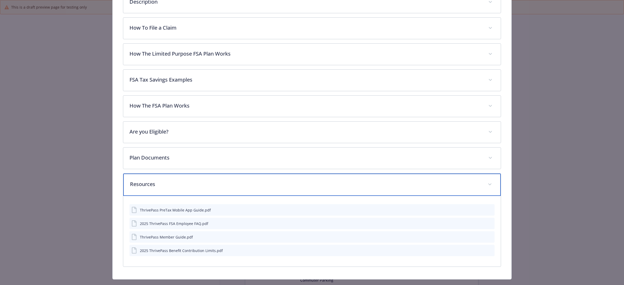
scroll to position [210, 0]
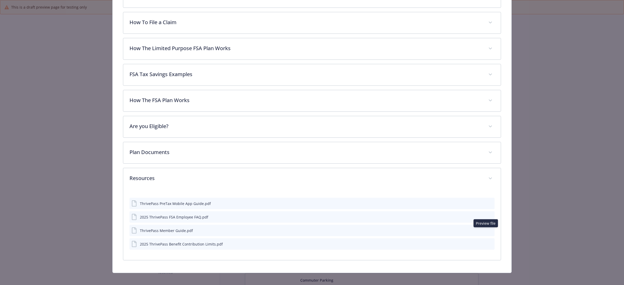
click at [487, 230] on icon "preview file" at bounding box center [489, 230] width 5 height 4
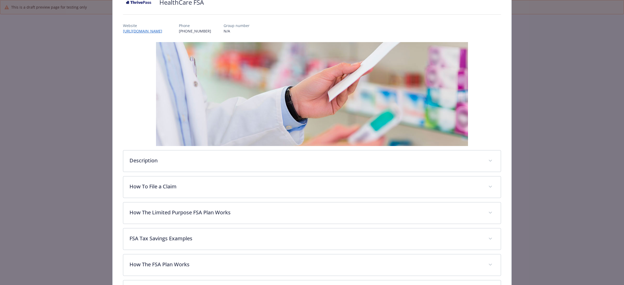
scroll to position [0, 0]
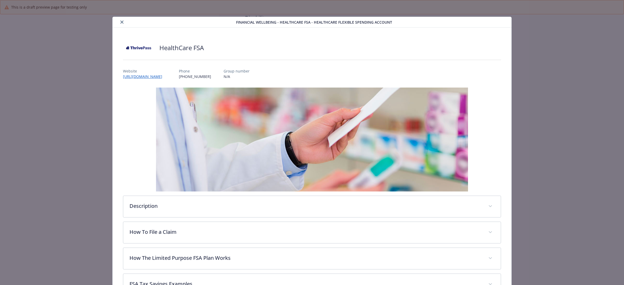
click at [120, 23] on icon "close" at bounding box center [121, 22] width 3 height 3
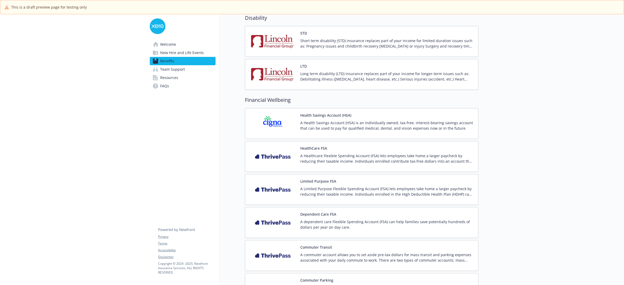
click at [172, 77] on span "Resources" at bounding box center [169, 78] width 18 height 8
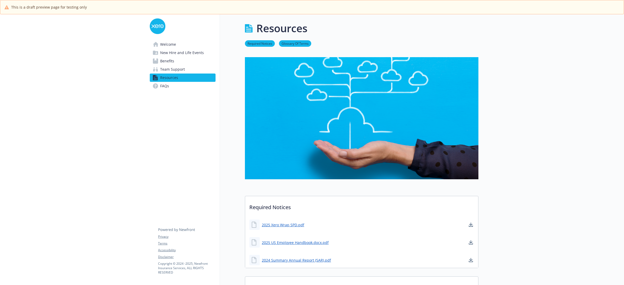
click at [182, 57] on link "Benefits" at bounding box center [183, 61] width 66 height 8
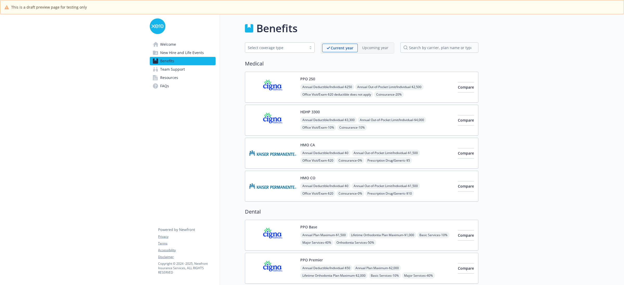
click at [184, 48] on link "Welcome" at bounding box center [183, 44] width 66 height 8
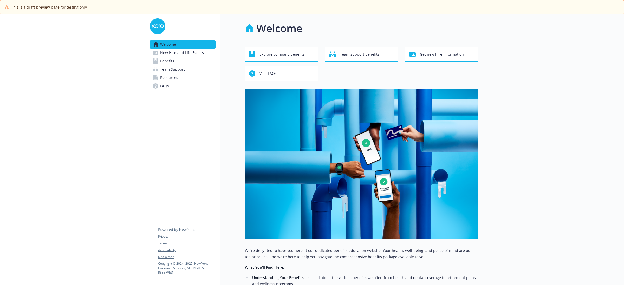
click at [184, 51] on span "New Hire and Life Events" at bounding box center [182, 53] width 44 height 8
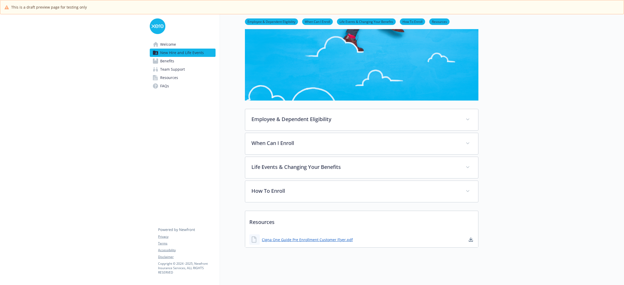
scroll to position [84, 0]
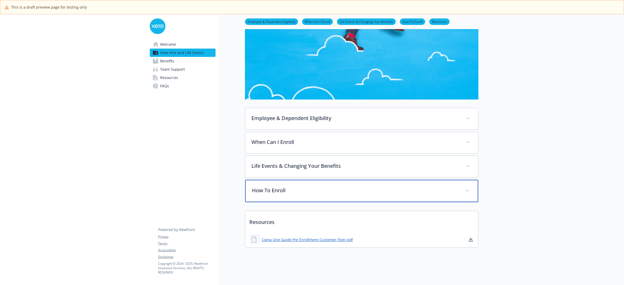
click at [318, 188] on p "How To Enroll" at bounding box center [355, 191] width 207 height 8
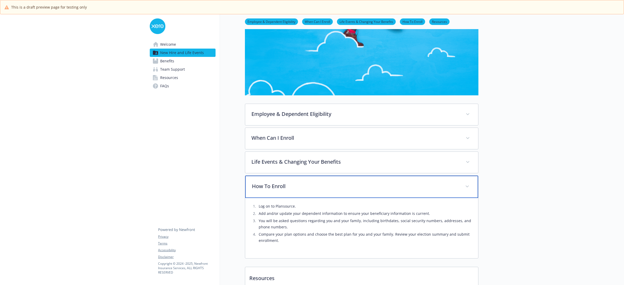
click at [318, 188] on p "How To Enroll" at bounding box center [355, 186] width 207 height 8
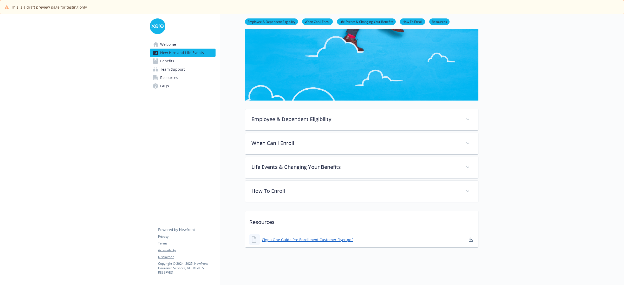
click at [178, 62] on link "Benefits" at bounding box center [183, 61] width 66 height 8
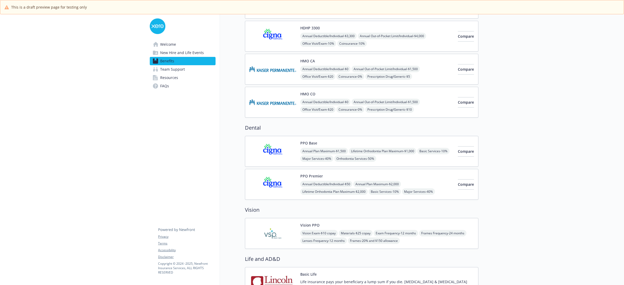
click at [179, 66] on span "Team Support" at bounding box center [172, 69] width 25 height 8
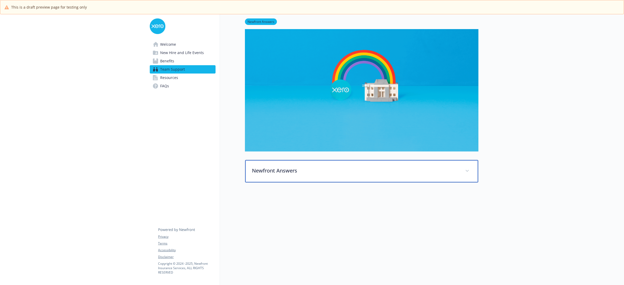
click at [342, 167] on p "Newfront Answers" at bounding box center [355, 171] width 207 height 8
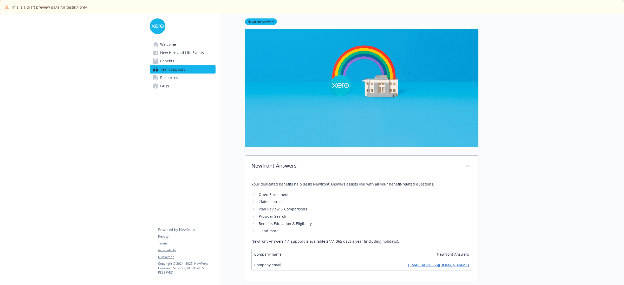
click at [169, 77] on span "Resources" at bounding box center [169, 78] width 18 height 8
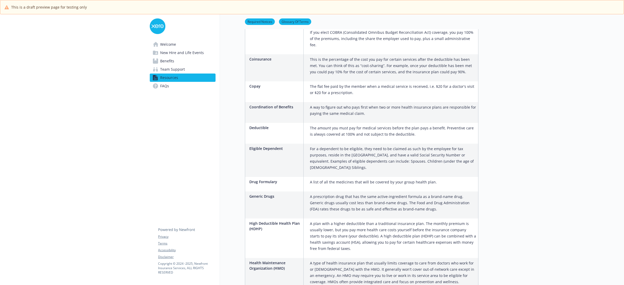
click at [172, 90] on link "FAQs" at bounding box center [183, 86] width 66 height 8
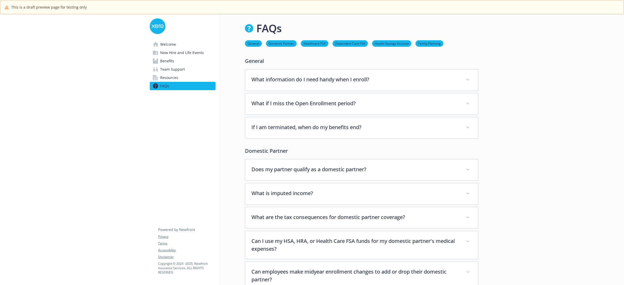
click at [396, 65] on div "General What information do I need handy when I enroll? You will need a SSN, th…" at bounding box center [361, 98] width 233 height 82
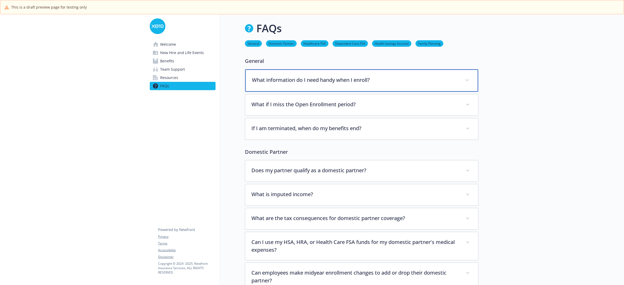
click at [392, 78] on p "What information do I need handy when I enroll?" at bounding box center [355, 80] width 207 height 8
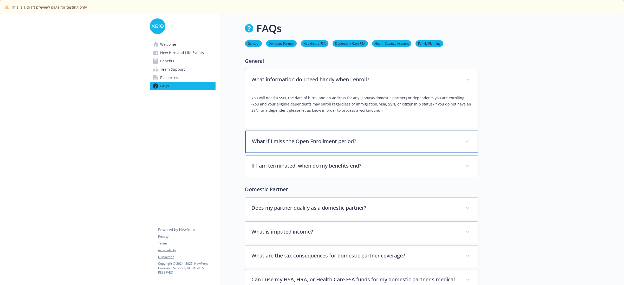
click at [407, 138] on p "What if I miss the Open Enrollment period?" at bounding box center [355, 142] width 207 height 8
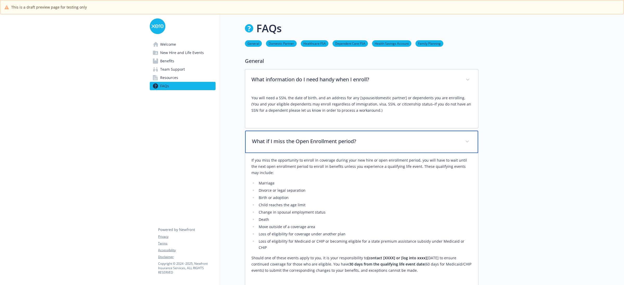
click at [407, 138] on p "What if I miss the Open Enrollment period?" at bounding box center [355, 142] width 207 height 8
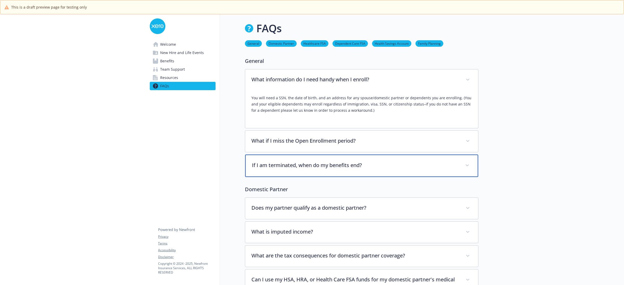
click at [353, 172] on div "If I am terminated, when do my benefits end?" at bounding box center [361, 166] width 233 height 22
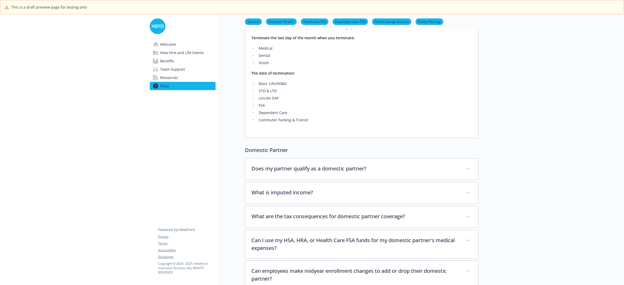
scroll to position [162, 0]
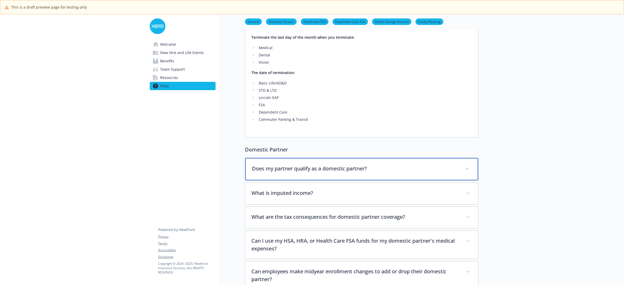
click at [441, 165] on div "Does my partner qualify as a domestic partner?" at bounding box center [361, 169] width 233 height 22
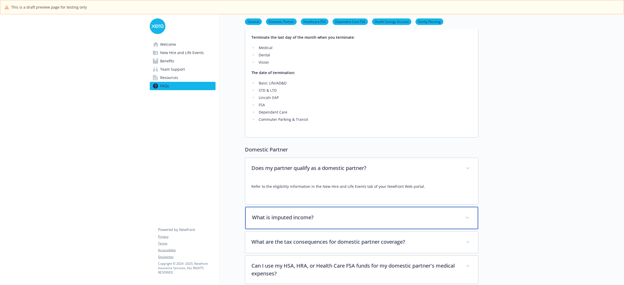
click at [403, 220] on p "What is imputed income?" at bounding box center [355, 218] width 207 height 8
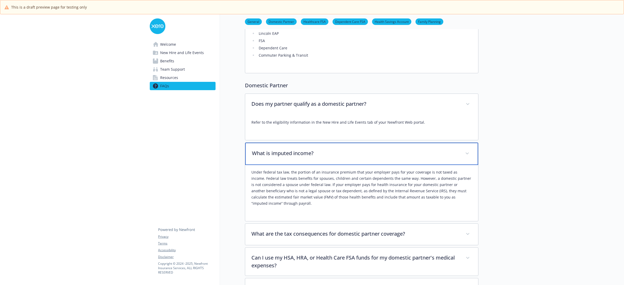
scroll to position [227, 0]
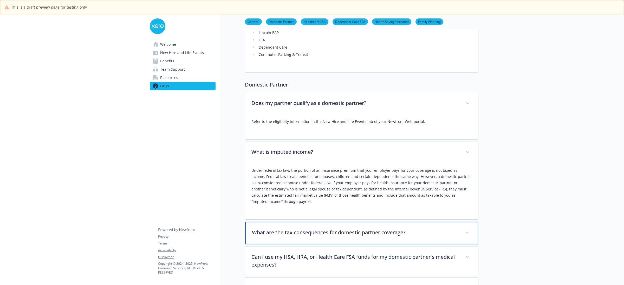
click at [420, 233] on p "What are the tax consequences for domestic partner coverage?" at bounding box center [355, 233] width 207 height 8
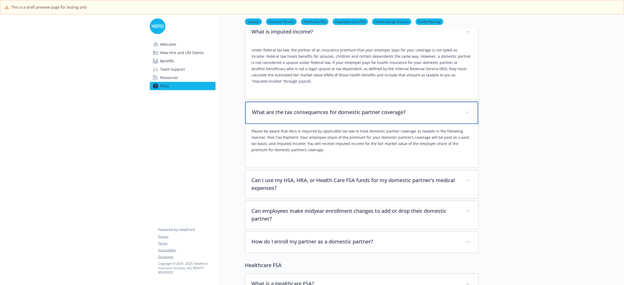
scroll to position [357, 0]
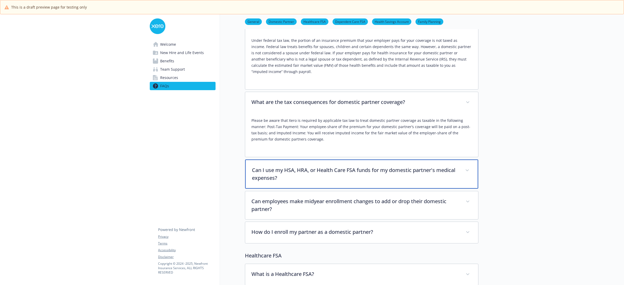
click at [402, 179] on p "Can I use my HSA, HRA, or Health Care FSA funds for my domestic partner's medic…" at bounding box center [355, 174] width 207 height 16
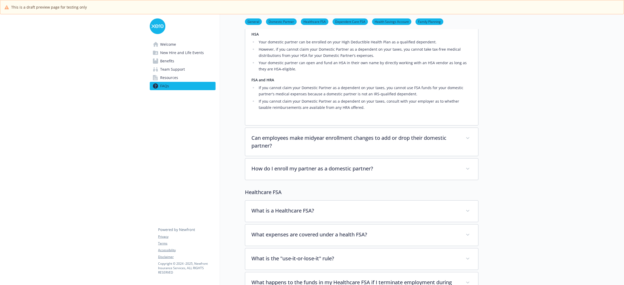
scroll to position [520, 0]
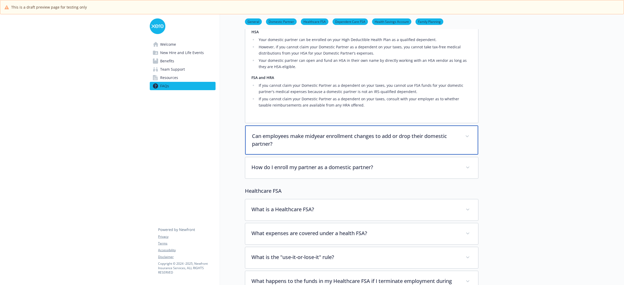
click at [397, 151] on div "Can employees make midyear enrollment changes to add or drop their domestic par…" at bounding box center [361, 140] width 233 height 29
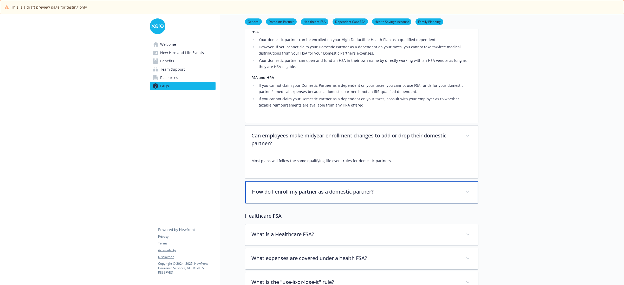
click at [397, 190] on p "How do I enroll my partner as a domestic partner?" at bounding box center [355, 192] width 207 height 8
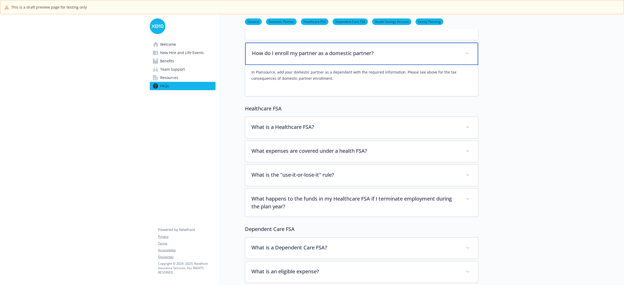
scroll to position [715, 0]
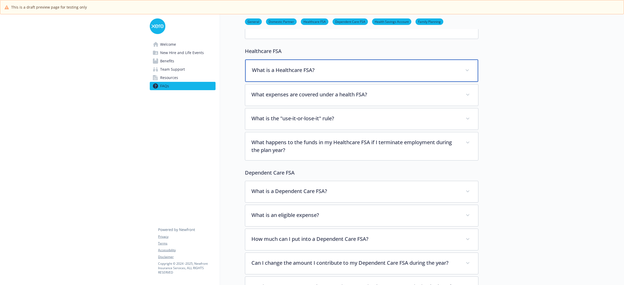
click at [364, 77] on div "What is a Healthcare FSA?" at bounding box center [361, 71] width 233 height 22
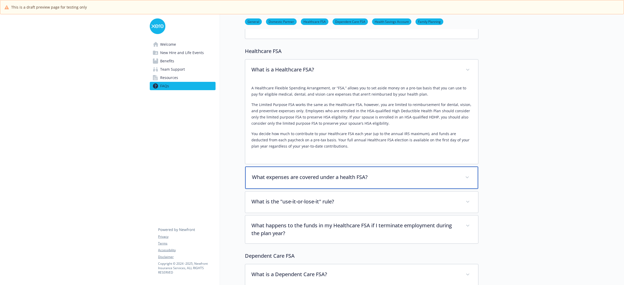
click at [415, 176] on p "What expenses are covered under a health FSA?" at bounding box center [355, 177] width 207 height 8
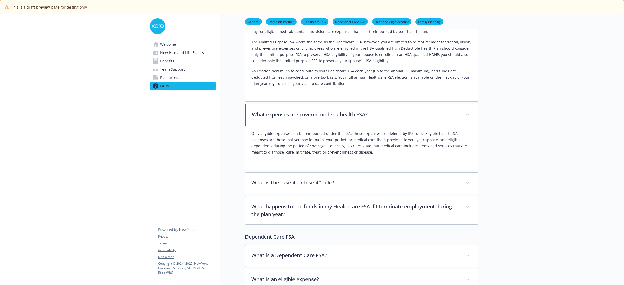
scroll to position [780, 0]
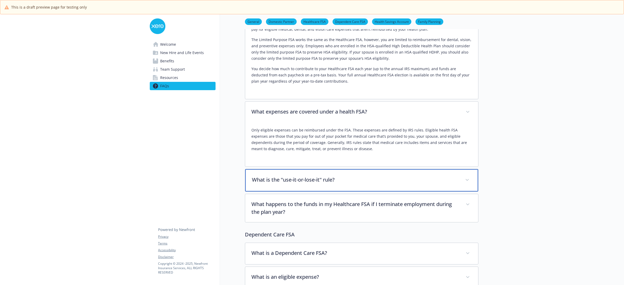
click at [409, 180] on p "What is the "use-it-or-lose-it" rule?" at bounding box center [355, 180] width 207 height 8
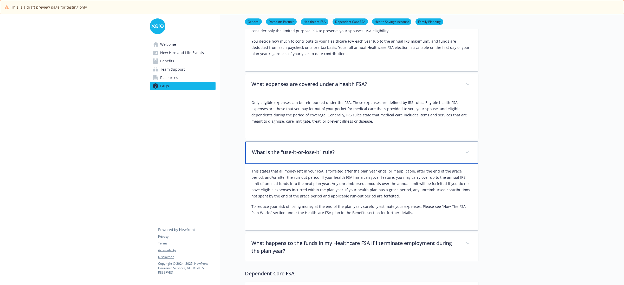
scroll to position [877, 0]
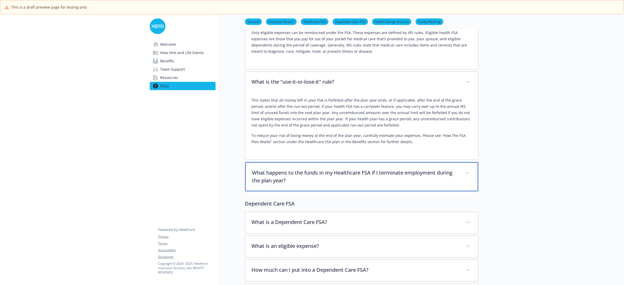
click at [419, 177] on p "What happens to the funds in my Healthcare FSA if I terminate employment during…" at bounding box center [355, 177] width 207 height 16
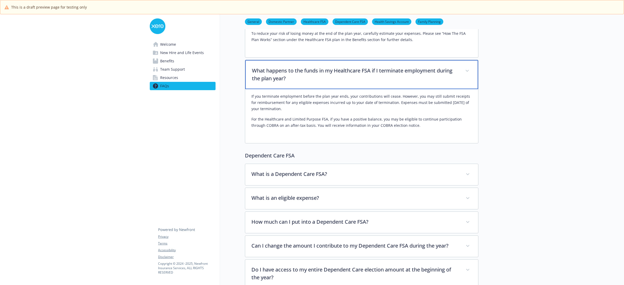
scroll to position [1007, 0]
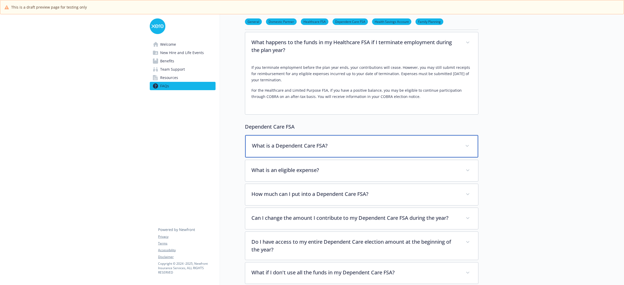
click at [355, 144] on p "What is a Dependent Care FSA?" at bounding box center [355, 146] width 207 height 8
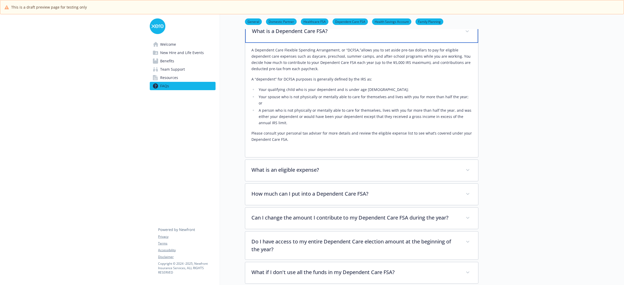
scroll to position [1137, 0]
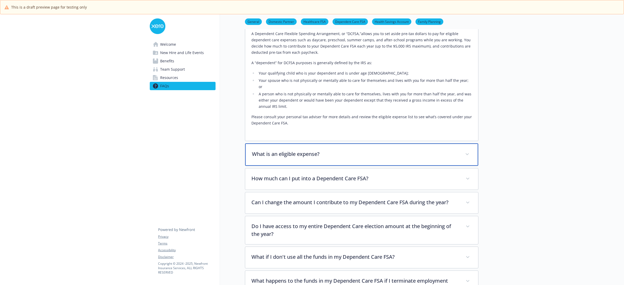
click at [360, 150] on p "What is an eligible expense?" at bounding box center [355, 154] width 207 height 8
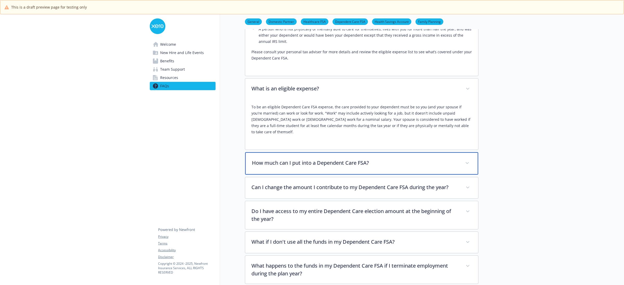
click at [418, 159] on p "How much can I put into a Dependent Care FSA?" at bounding box center [355, 163] width 207 height 8
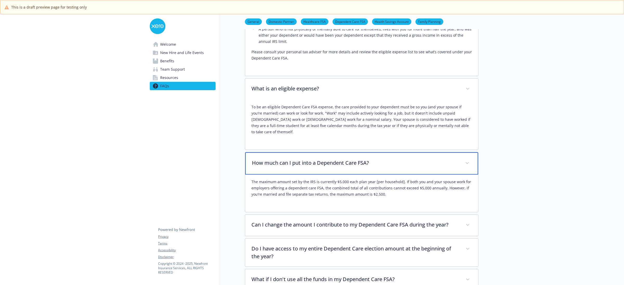
scroll to position [1235, 0]
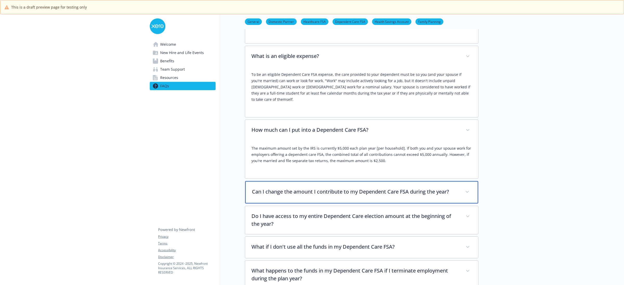
click at [422, 188] on p "Can I change the amount I contribute to my Dependent Care FSA during the year?" at bounding box center [355, 192] width 207 height 8
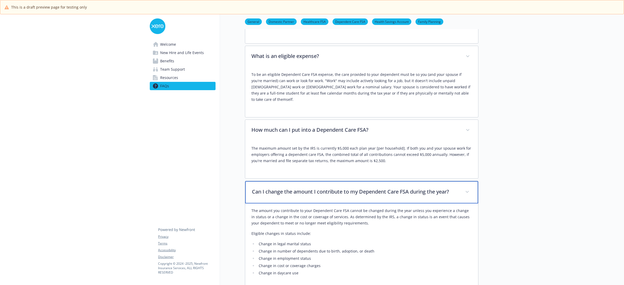
scroll to position [1300, 0]
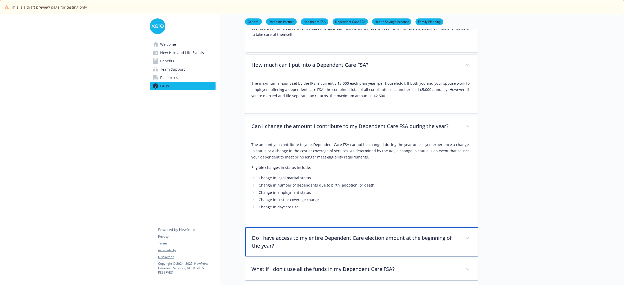
click at [393, 234] on p "Do I have access to my entire Dependent Care election amount at the beginning o…" at bounding box center [355, 242] width 207 height 16
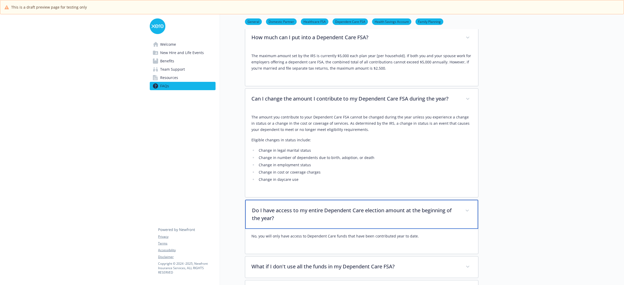
scroll to position [1430, 0]
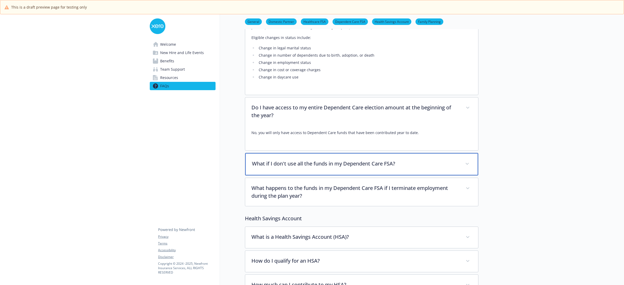
click at [420, 153] on div "What if I don't use all the funds in my Dependent Care FSA?" at bounding box center [361, 164] width 233 height 22
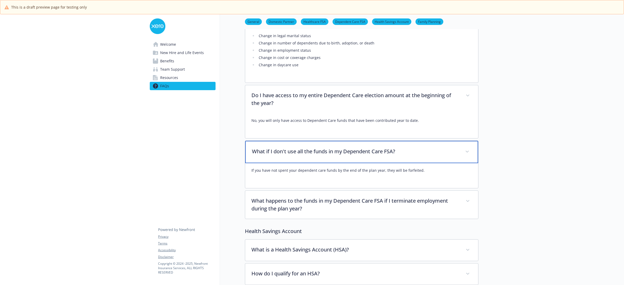
scroll to position [1462, 0]
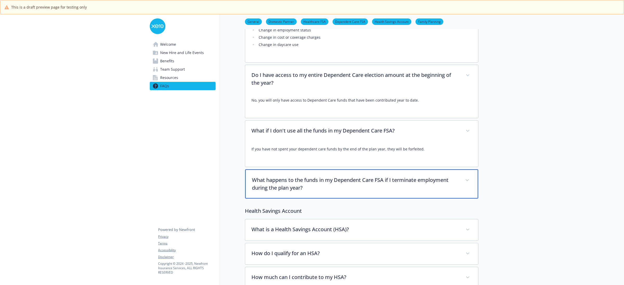
click at [430, 169] on div "What happens to the funds in my Dependent Care FSA if I terminate employment du…" at bounding box center [361, 183] width 233 height 29
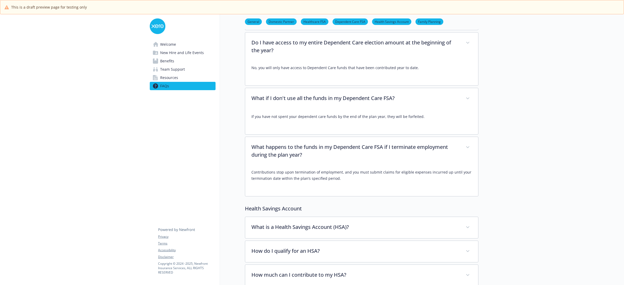
click at [428, 184] on div "Contributions stop upon termination of employment, and you must submit claims f…" at bounding box center [361, 180] width 233 height 31
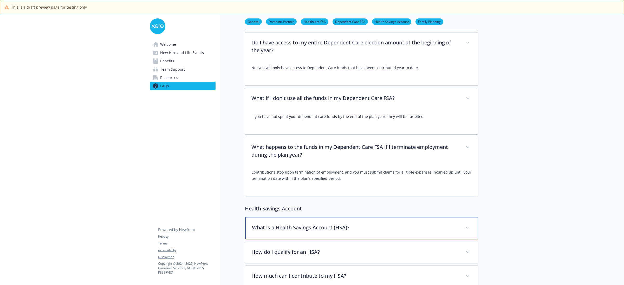
click at [401, 224] on p "What is a Health Savings Account (HSA)?" at bounding box center [355, 228] width 207 height 8
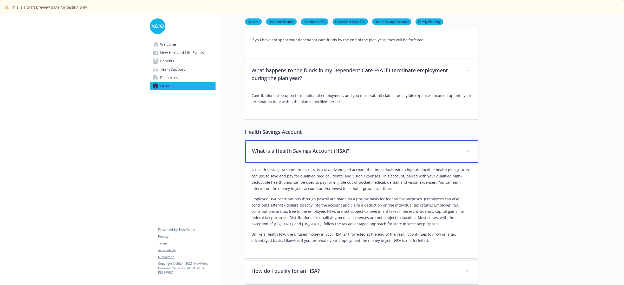
scroll to position [1592, 0]
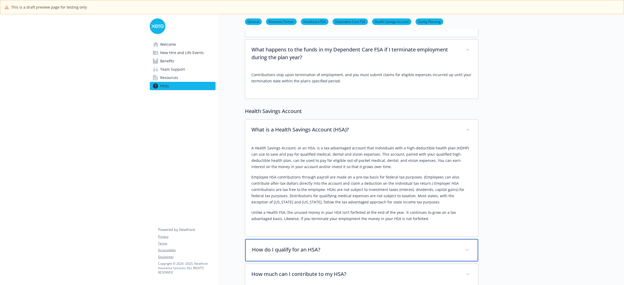
click at [397, 246] on p "How do I qualify for an HSA?" at bounding box center [355, 250] width 207 height 8
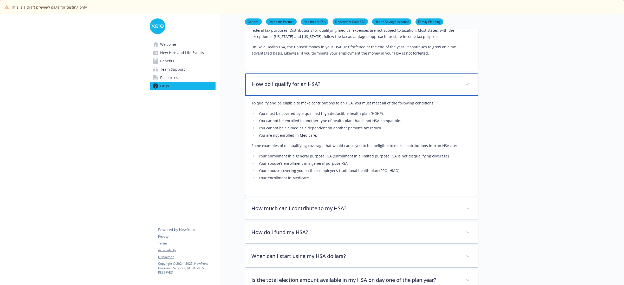
scroll to position [1820, 0]
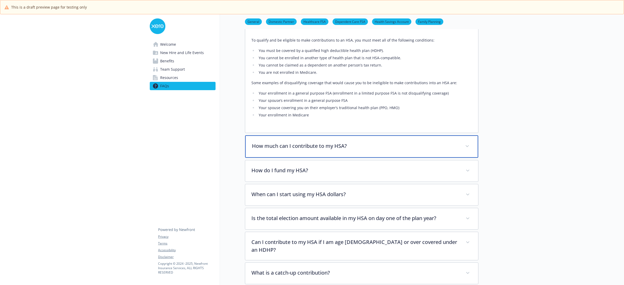
click at [398, 142] on p "How much can I contribute to my HSA?" at bounding box center [355, 146] width 207 height 8
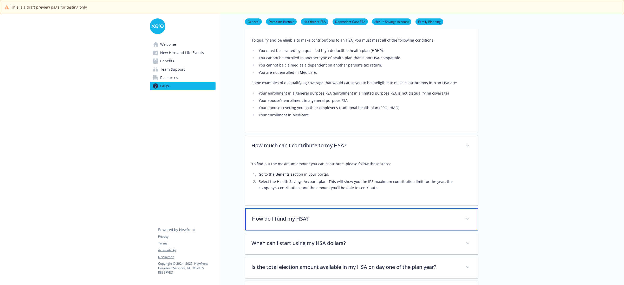
click at [402, 214] on div "How do I fund my HSA?" at bounding box center [361, 219] width 233 height 22
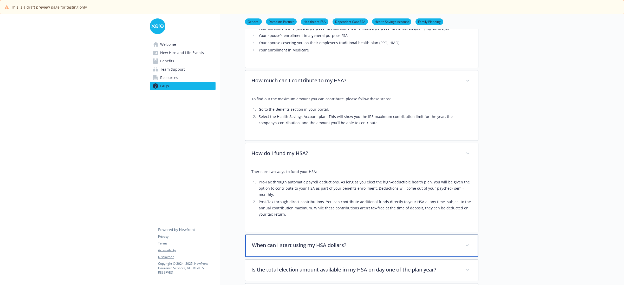
click at [374, 241] on p "When can I start using my HSA dollars?" at bounding box center [355, 245] width 207 height 8
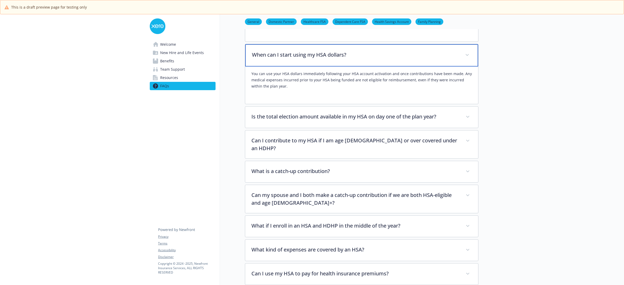
scroll to position [2079, 0]
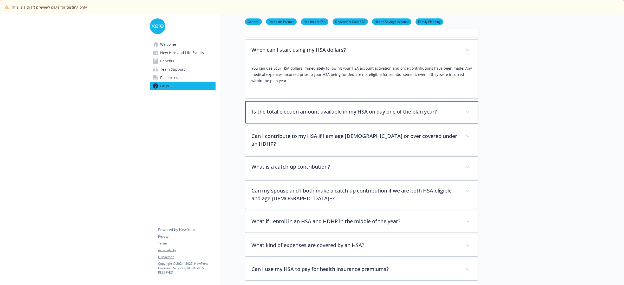
click at [377, 108] on p "Is the total election amount available in my HSA on day one of the plan year?" at bounding box center [355, 112] width 207 height 8
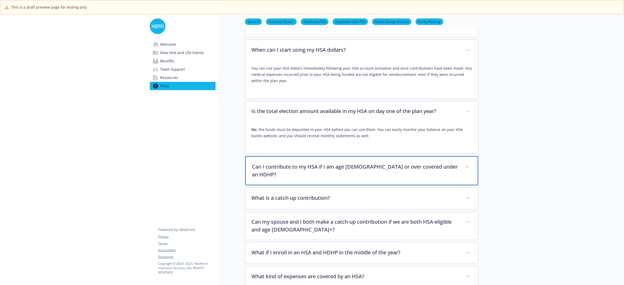
click at [382, 156] on div "Can I contribute to my HSA if I am age [DEMOGRAPHIC_DATA] or over covered under…" at bounding box center [361, 170] width 233 height 29
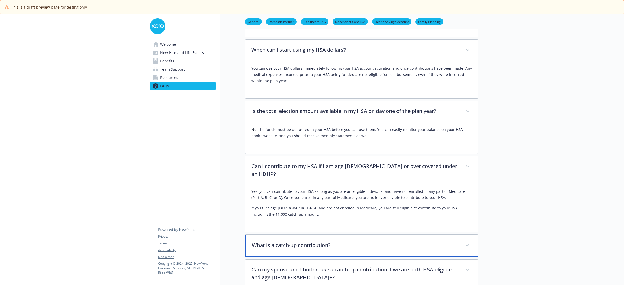
click at [367, 241] on p "What is a catch-up contribution?" at bounding box center [355, 245] width 207 height 8
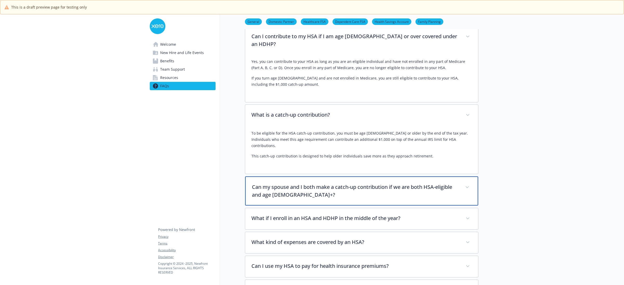
click at [370, 183] on p "Can my spouse and I both make a catch-up contribution if we are both HSA-eligib…" at bounding box center [355, 191] width 207 height 16
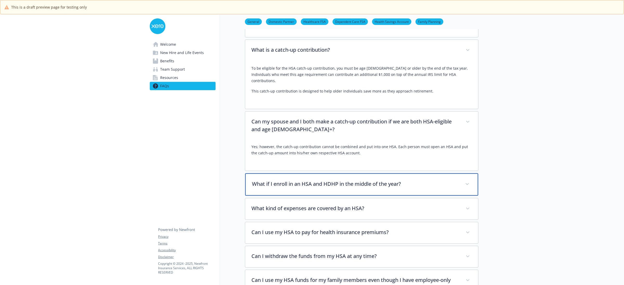
click at [411, 180] on p "What if I enroll in an HSA and HDHP in the middle of the year?" at bounding box center [355, 184] width 207 height 8
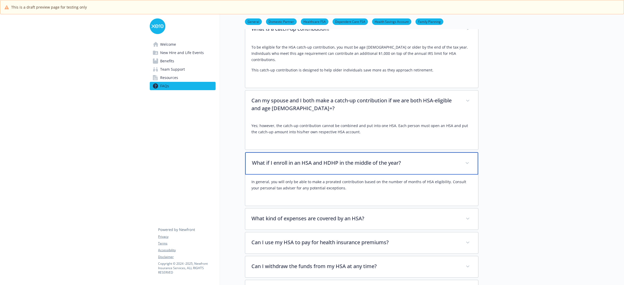
scroll to position [2307, 0]
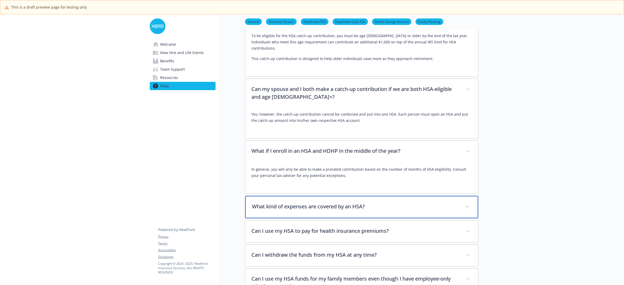
click at [412, 203] on p "What kind of expenses are covered by an HSA?" at bounding box center [355, 207] width 207 height 8
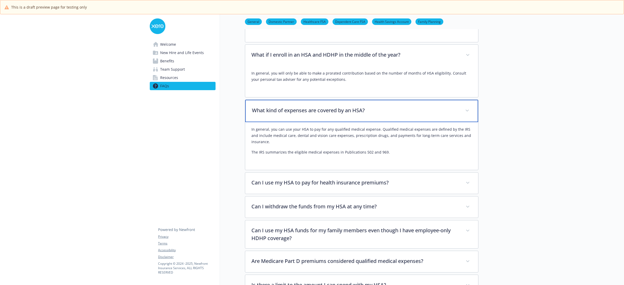
scroll to position [2404, 0]
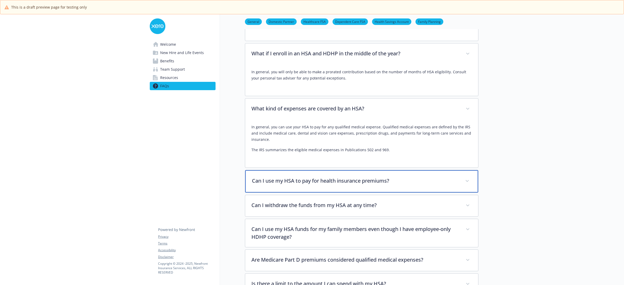
click at [398, 177] on p "Can I use my HSA to pay for health insurance premiums?" at bounding box center [355, 181] width 207 height 8
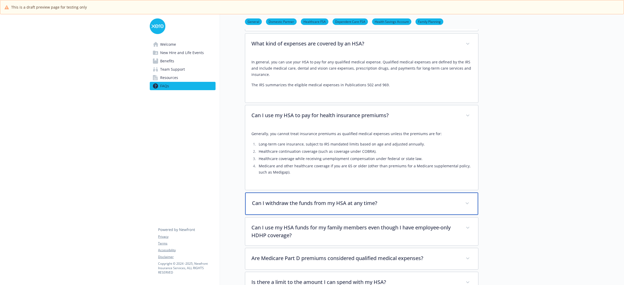
click at [402, 199] on p "Can I withdraw the funds from my HSA at any time?" at bounding box center [355, 203] width 207 height 8
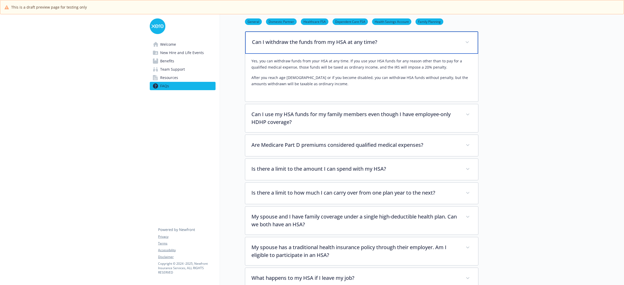
scroll to position [2632, 0]
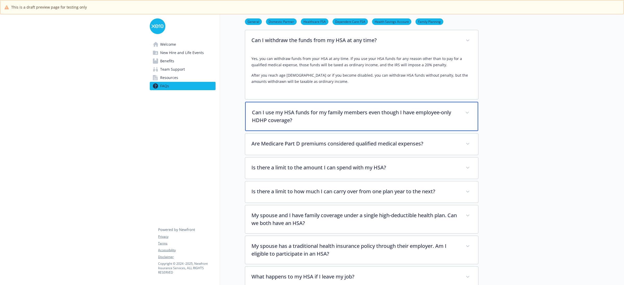
click at [415, 109] on p "Can I use my HSA funds for my family members even though I have employee-only H…" at bounding box center [355, 117] width 207 height 16
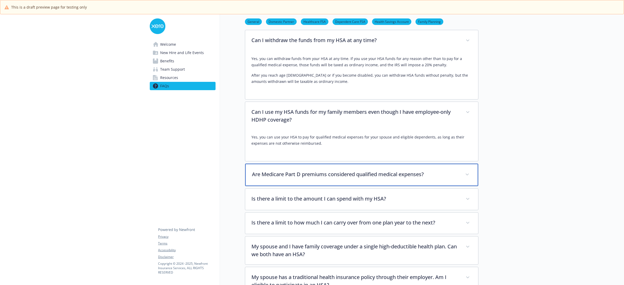
click at [432, 171] on p "Are Medicare Part D premiums considered qualified medical expenses?" at bounding box center [355, 175] width 207 height 8
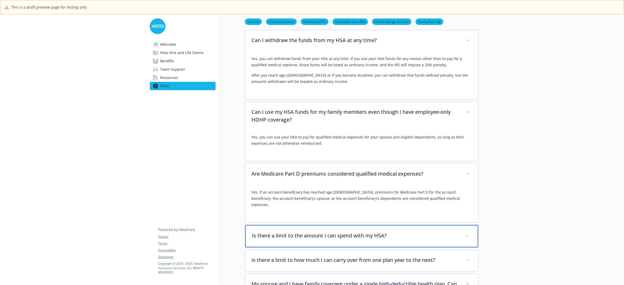
click at [432, 225] on div "Is there a limit to the amount I can spend with my HSA?" at bounding box center [361, 236] width 233 height 22
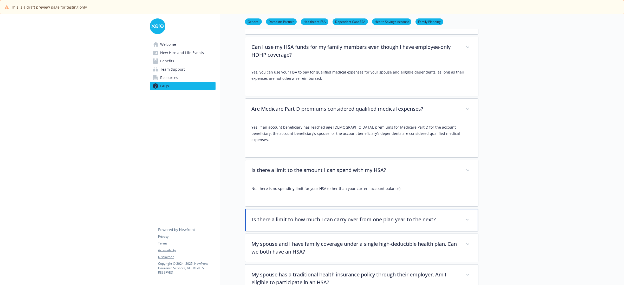
click at [428, 216] on p "Is there a limit to how much I can carry over from one plan year to the next?" at bounding box center [355, 220] width 207 height 8
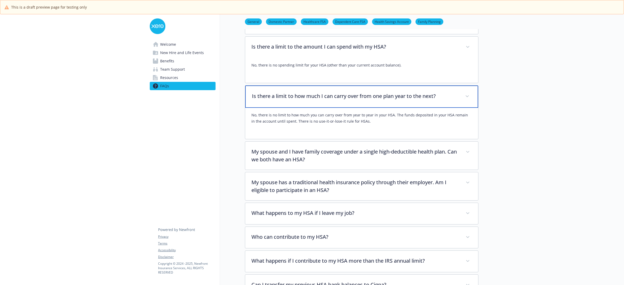
scroll to position [2827, 0]
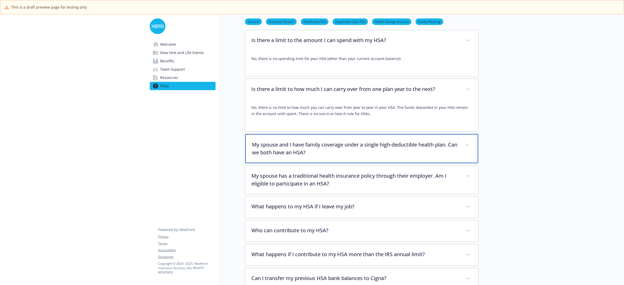
click at [428, 141] on p "My spouse and I have family coverage under a single high-deductible health plan…" at bounding box center [355, 149] width 207 height 16
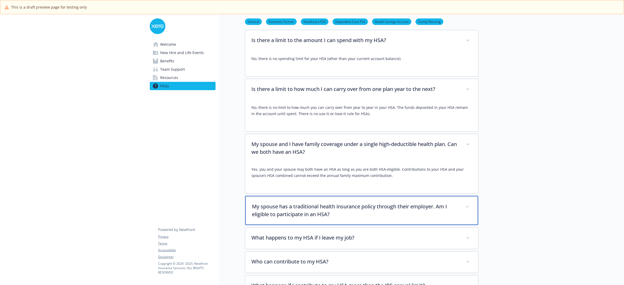
click at [414, 203] on p "My spouse has a traditional health insurance policy through their employer. Am …" at bounding box center [355, 211] width 207 height 16
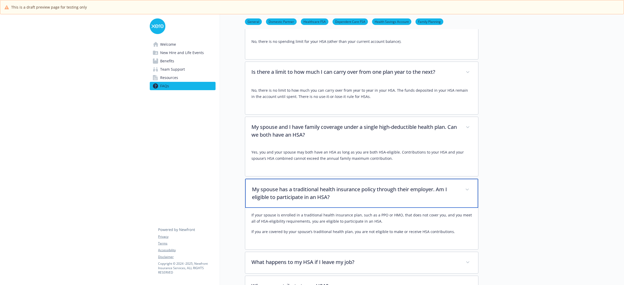
scroll to position [2859, 0]
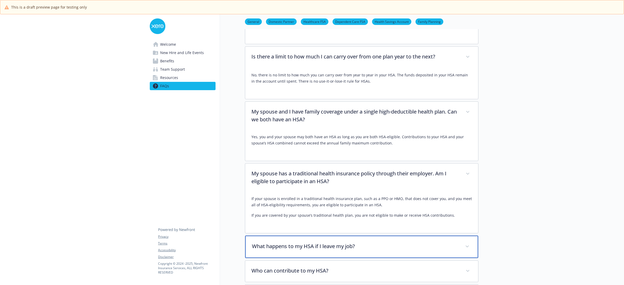
drag, startPoint x: 410, startPoint y: 212, endPoint x: 416, endPoint y: 204, distance: 9.8
click at [410, 236] on div "What happens to my HSA if I leave my job?" at bounding box center [361, 247] width 233 height 22
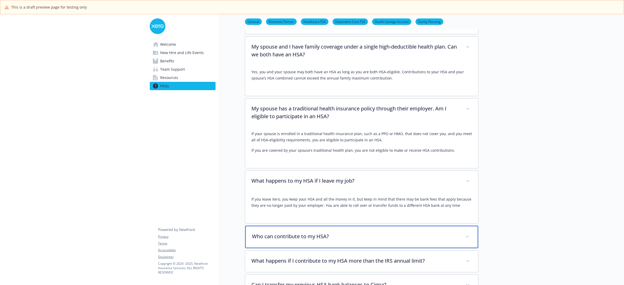
click at [411, 233] on p "Who can contribute to my HSA?" at bounding box center [355, 237] width 207 height 8
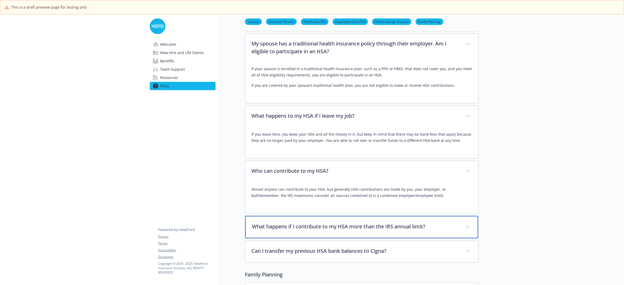
click at [390, 216] on div "What happens if I contribute to my HSA more than the IRS annual limit?" at bounding box center [361, 227] width 233 height 22
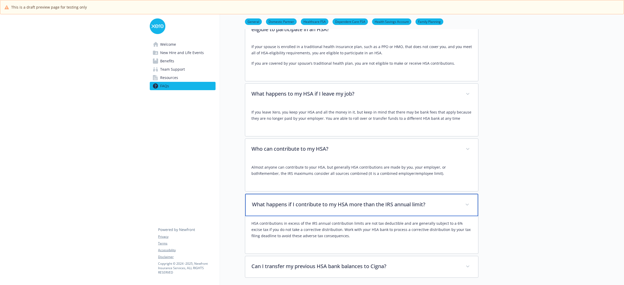
scroll to position [3022, 0]
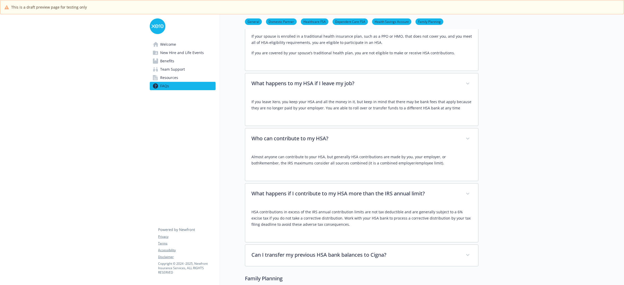
click at [418, 209] on p "HSA contributions in excess of the IRS annual contribution limits are not tax d…" at bounding box center [361, 218] width 220 height 19
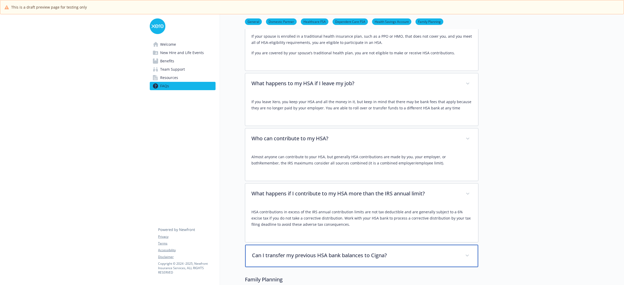
click at [402, 252] on p "Can I transfer my previous HSA bank balances to Cigna?" at bounding box center [355, 256] width 207 height 8
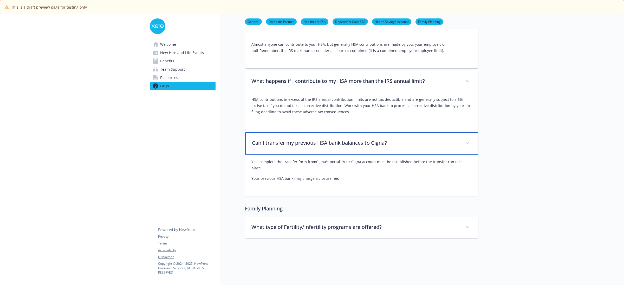
scroll to position [3135, 0]
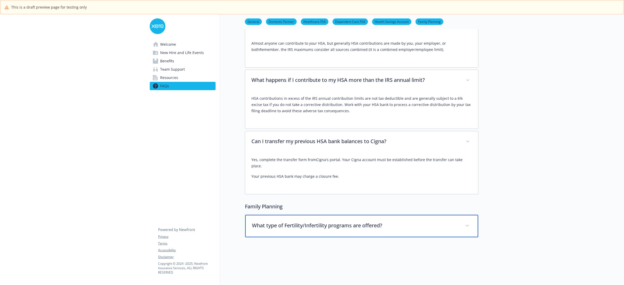
click at [376, 222] on p "What type of Fertility/Infertility programs are offered?" at bounding box center [355, 226] width 207 height 8
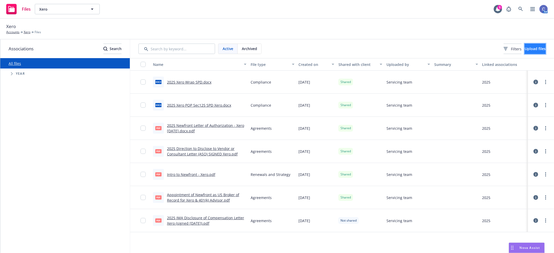
click at [527, 51] on span "Upload files" at bounding box center [535, 48] width 21 height 5
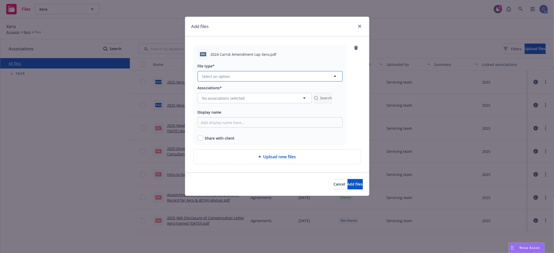
click at [237, 74] on button "Select an option" at bounding box center [270, 76] width 145 height 10
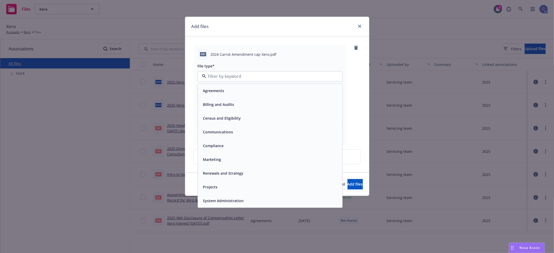
click at [218, 94] on span "Agreements" at bounding box center [213, 90] width 21 height 5
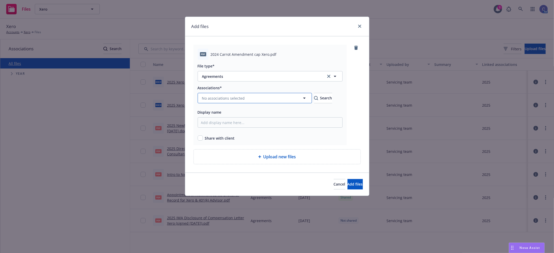
click at [232, 93] on button "No associations selected" at bounding box center [255, 98] width 114 height 10
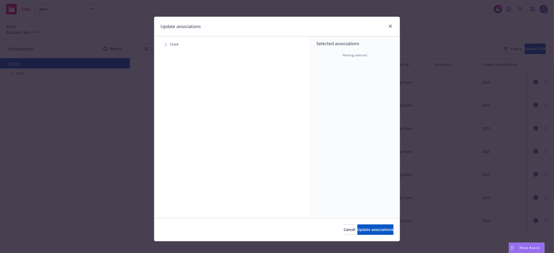
click at [165, 48] on span "Tree Example" at bounding box center [166, 45] width 8 height 8
click at [173, 104] on span "Tree Example" at bounding box center [172, 104] width 8 height 8
click at [178, 115] on icon "Tree Example" at bounding box center [179, 115] width 2 height 3
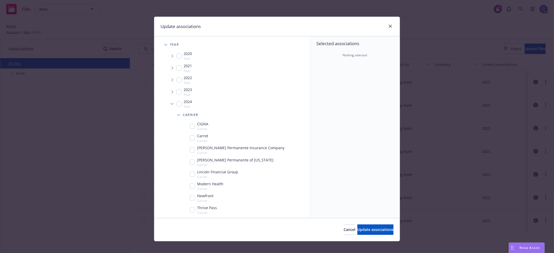
click at [192, 139] on input "Tree Example" at bounding box center [192, 138] width 5 height 5
checkbox input "true"
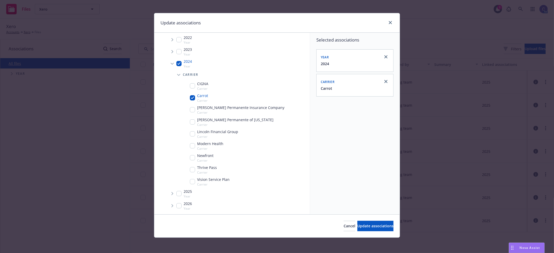
scroll to position [5, 0]
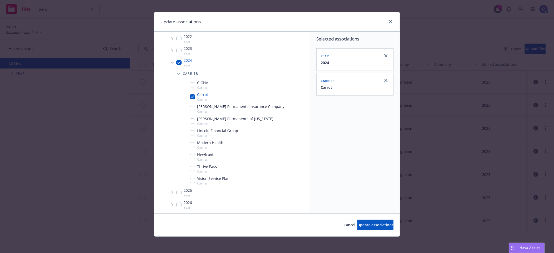
click at [172, 191] on span "Tree Example" at bounding box center [172, 193] width 8 height 8
click at [178, 203] on icon "Tree Example" at bounding box center [179, 204] width 2 height 3
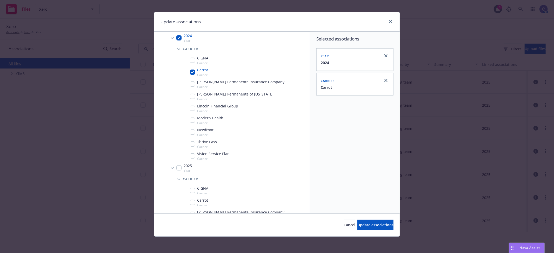
scroll to position [105, 0]
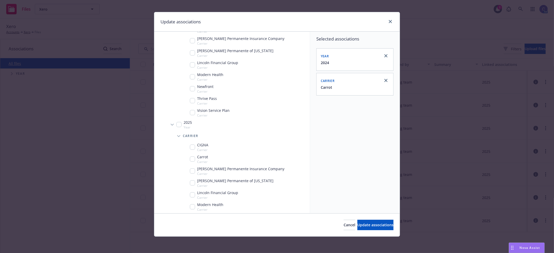
click at [193, 157] on input "Tree Example" at bounding box center [192, 159] width 5 height 5
checkbox input "true"
click at [367, 228] on button "Update associations" at bounding box center [376, 225] width 36 height 10
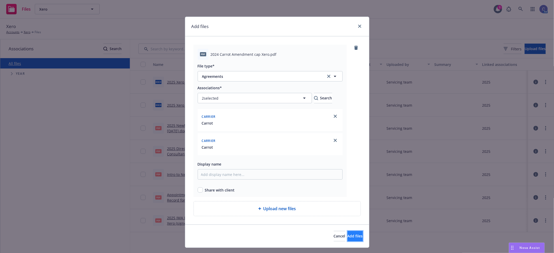
click at [349, 237] on span "Add files" at bounding box center [355, 236] width 15 height 5
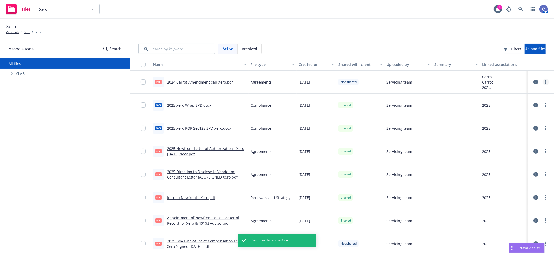
click at [543, 82] on link "more" at bounding box center [546, 82] width 6 height 6
click at [515, 95] on link "Share with client" at bounding box center [519, 93] width 52 height 10
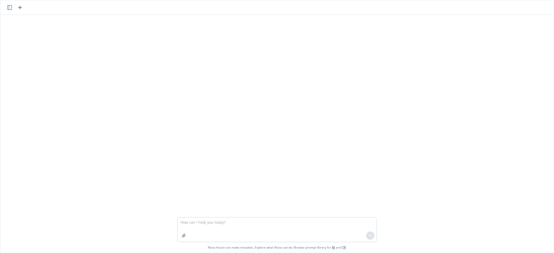
click at [227, 220] on textarea at bounding box center [277, 230] width 199 height 24
click at [286, 219] on textarea at bounding box center [277, 230] width 199 height 24
click at [285, 223] on textarea at bounding box center [277, 230] width 199 height 24
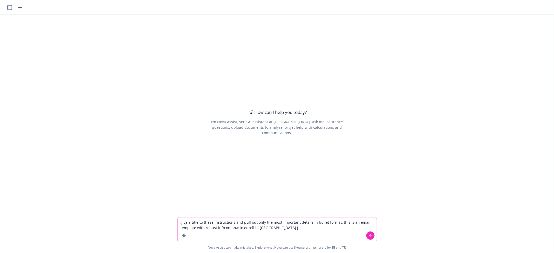
paste textarea "Loremips dolor sitametc Ad, Elit. Se’do eiusmod te incididu u laboreetdol magna…"
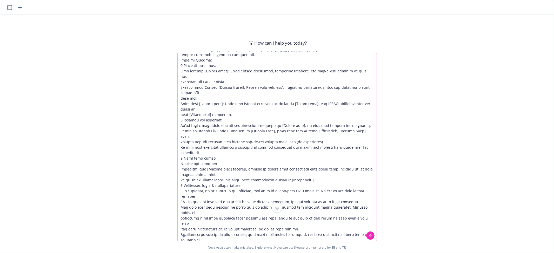
type textarea "give a title to these instructions and pull out only the most important details…"
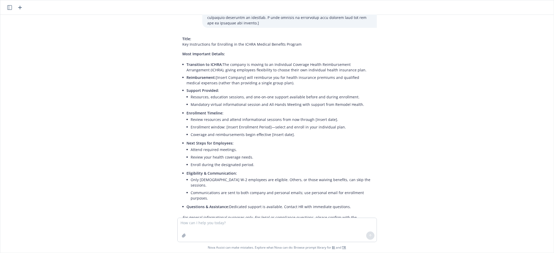
scroll to position [192, 0]
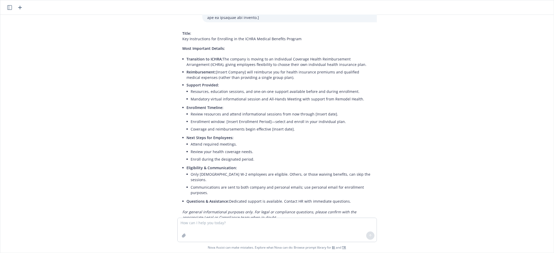
drag, startPoint x: 327, startPoint y: 177, endPoint x: 174, endPoint y: 49, distance: 198.9
click at [178, 49] on div "Title: Key Instructions for Enrolling in the ICHRA Medical Benefits Program Mos…" at bounding box center [278, 126] width 200 height 194
copy ul "Transition to ICHRA: The company is moving to an Individual Coverage Health Rei…"
click at [251, 224] on textarea at bounding box center [277, 230] width 199 height 24
type textarea "can you create this in a slide format"
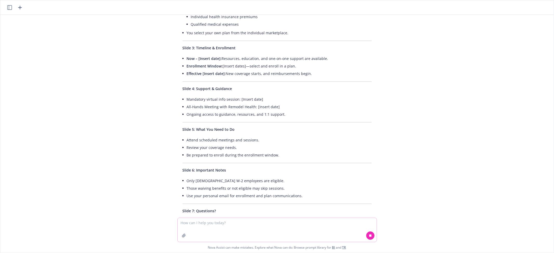
scroll to position [528, 0]
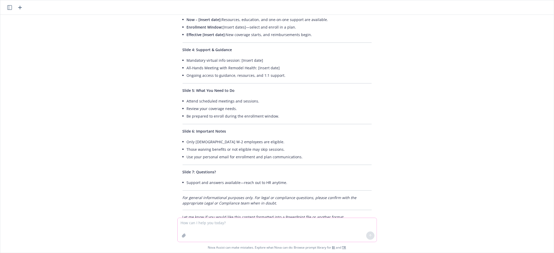
click at [285, 227] on textarea at bounding box center [277, 230] width 199 height 24
type textarea "powerpoint file please"
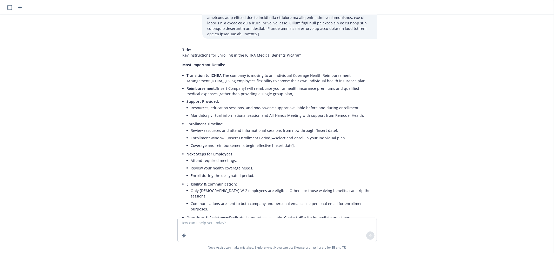
scroll to position [186, 0]
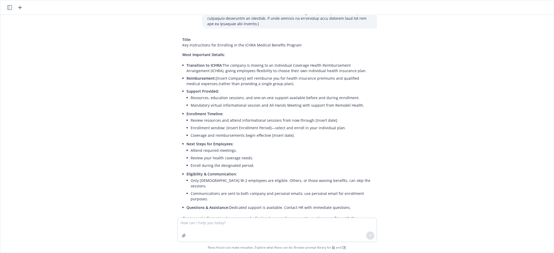
drag, startPoint x: 346, startPoint y: 193, endPoint x: 175, endPoint y: 45, distance: 225.6
click at [178, 45] on div "Title: Key Instructions for Enrolling in the ICHRA Medical Benefits Program Mos…" at bounding box center [278, 132] width 200 height 194
copy div "Most Important Details: Transition to ICHRA: The company is moving to an Indivi…"
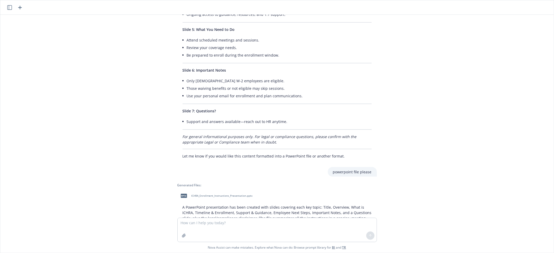
scroll to position [590, 0]
click at [295, 229] on textarea at bounding box center [277, 230] width 199 height 24
click at [221, 193] on span "ICHRA_Enrollment_Instructions_Presentation.pptx" at bounding box center [222, 194] width 61 height 3
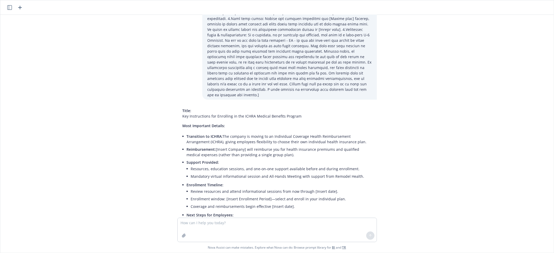
scroll to position [99, 0]
